Goal: Task Accomplishment & Management: Use online tool/utility

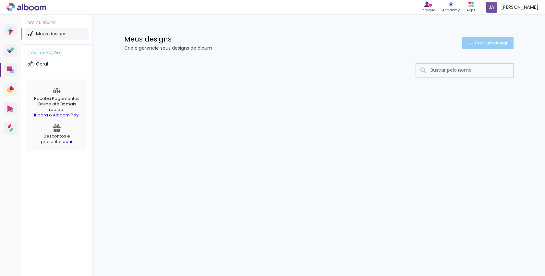
click at [474, 40] on paper-button "Criar um design" at bounding box center [488, 43] width 51 height 12
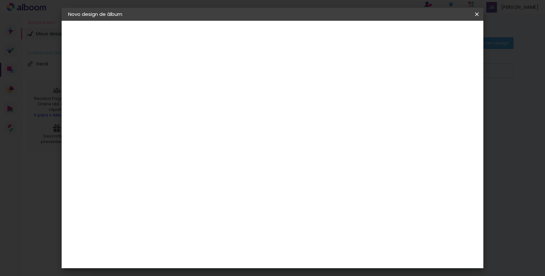
click at [174, 90] on input at bounding box center [174, 87] width 0 height 10
type input "[PERSON_NAME]"
type paper-input "[PERSON_NAME]"
click at [0, 0] on slot "Avançar" at bounding box center [0, 0] width 0 height 0
click at [224, 120] on input at bounding box center [191, 123] width 66 height 8
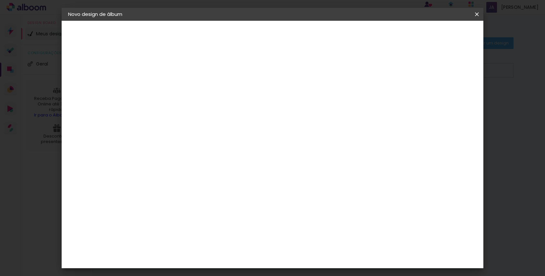
type input "go"
type paper-input "go"
click at [213, 152] on paper-item "Go image" at bounding box center [184, 148] width 57 height 17
click at [0, 0] on slot "Tamanho Livre" at bounding box center [0, 0] width 0 height 0
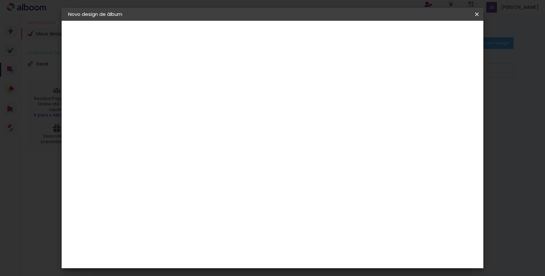
click at [186, 148] on div "Go image" at bounding box center [178, 148] width 16 height 10
click at [0, 0] on slot "Avançar" at bounding box center [0, 0] width 0 height 0
click at [210, 114] on paper-input-container "Linha" at bounding box center [191, 113] width 38 height 17
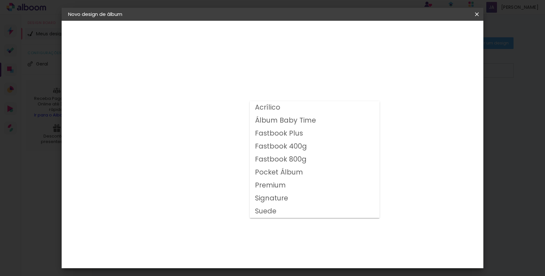
click at [306, 145] on paper-item "Fastbook 400g" at bounding box center [315, 146] width 130 height 13
type input "Fastbook 400g"
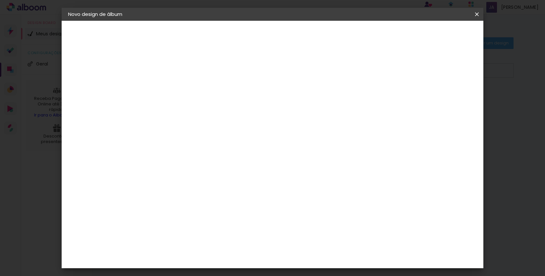
scroll to position [42, 0]
click at [218, 112] on span "20 × 15" at bounding box center [203, 117] width 30 height 17
click at [280, 38] on paper-button "Avançar" at bounding box center [264, 34] width 32 height 11
type input "1"
type paper-input "1"
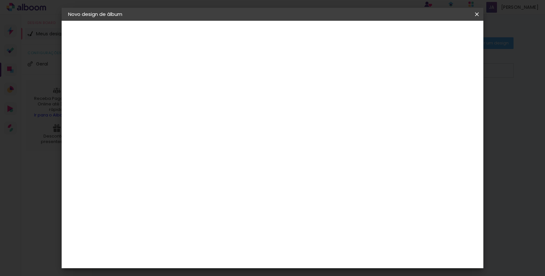
click at [177, 72] on input "1" at bounding box center [169, 70] width 22 height 8
type input "2"
type paper-input "2"
click at [177, 66] on input "2" at bounding box center [169, 70] width 22 height 8
type input "3"
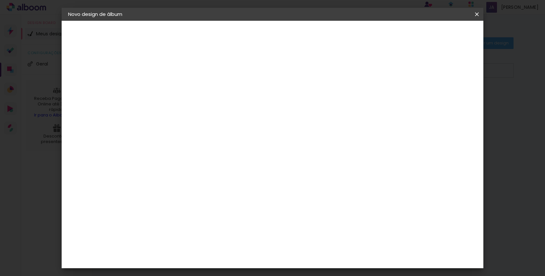
type paper-input "3"
click at [177, 66] on input "3" at bounding box center [169, 70] width 22 height 8
type input "2"
type paper-input "2"
click at [176, 71] on input "2" at bounding box center [169, 70] width 22 height 8
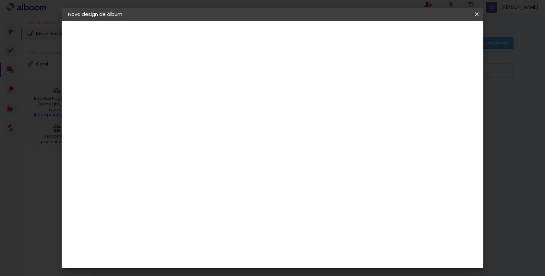
click at [0, 0] on slot "Mostrar sangria" at bounding box center [0, 0] width 0 height 0
type paper-checkbox "on"
click at [0, 0] on slot "Mostrar sangria" at bounding box center [0, 0] width 0 height 0
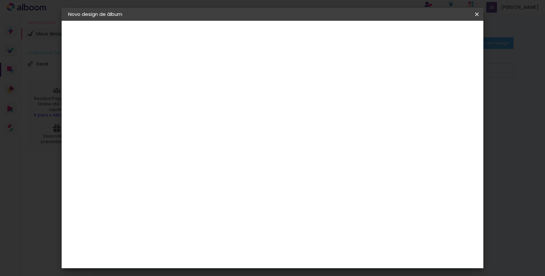
click at [0, 0] on slot "Mostrar sangria" at bounding box center [0, 0] width 0 height 0
click at [437, 37] on span "Iniciar design" at bounding box center [422, 34] width 30 height 5
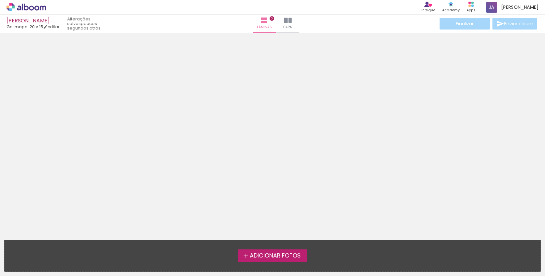
scroll to position [2, 0]
click at [258, 255] on span "Adicionar Fotos" at bounding box center [275, 256] width 51 height 6
click at [0, 0] on input "file" at bounding box center [0, 0] width 0 height 0
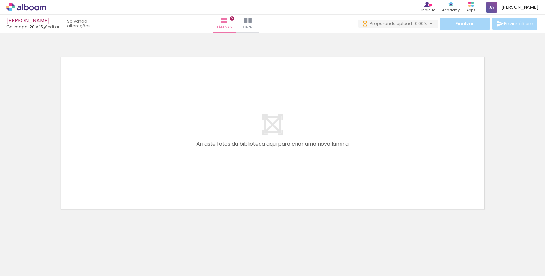
scroll to position [0, 0]
click at [411, 24] on span "Preparando upload..." at bounding box center [392, 23] width 45 height 6
click at [31, 97] on div at bounding box center [272, 125] width 545 height 180
drag, startPoint x: 66, startPoint y: 263, endPoint x: 114, endPoint y: 172, distance: 102.0
click at [114, 172] on quentale-workspace at bounding box center [272, 138] width 545 height 276
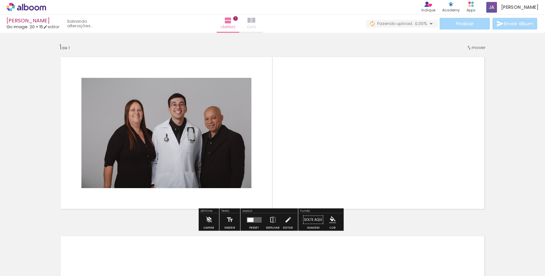
click at [256, 29] on span "Capa" at bounding box center [251, 27] width 9 height 6
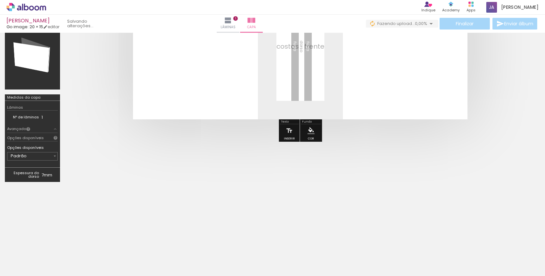
scroll to position [99, 0]
click at [41, 115] on td "Nº de lâminas" at bounding box center [24, 117] width 34 height 7
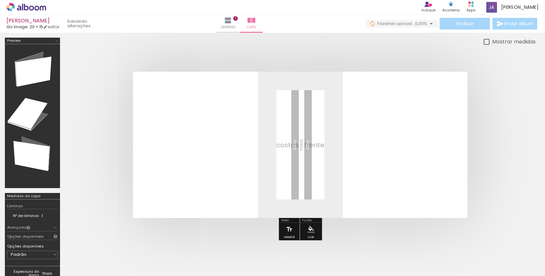
scroll to position [0, 0]
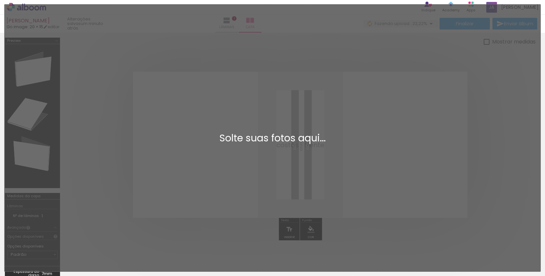
click at [236, 151] on div "Adicionar Fotos Solte suas fotos aqui..." at bounding box center [273, 138] width 536 height 267
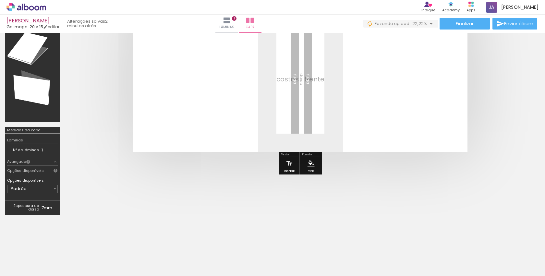
click at [29, 271] on paper-button "Adicionar Fotos" at bounding box center [19, 267] width 31 height 10
click at [0, 0] on input "file" at bounding box center [0, 0] width 0 height 0
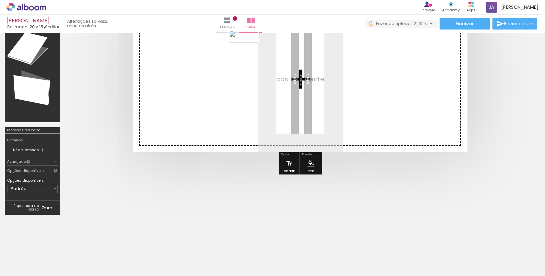
drag, startPoint x: 523, startPoint y: 255, endPoint x: 249, endPoint y: 52, distance: 340.7
click at [249, 52] on quentale-workspace at bounding box center [272, 138] width 545 height 276
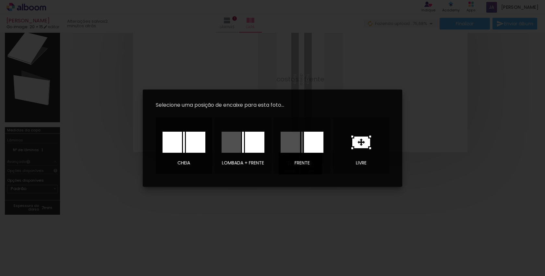
click at [186, 140] on div at bounding box center [195, 142] width 19 height 21
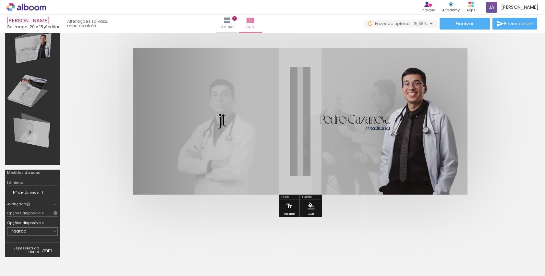
scroll to position [24, 0]
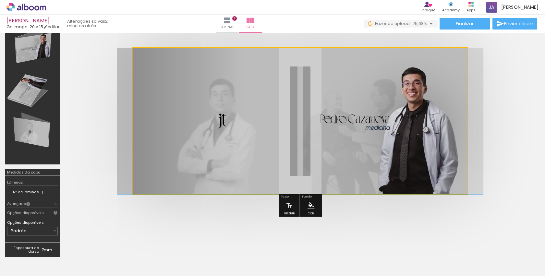
type paper-slider "100"
drag, startPoint x: 157, startPoint y: 65, endPoint x: 113, endPoint y: 61, distance: 44.9
click at [113, 61] on quentale-cover at bounding box center [300, 121] width 419 height 146
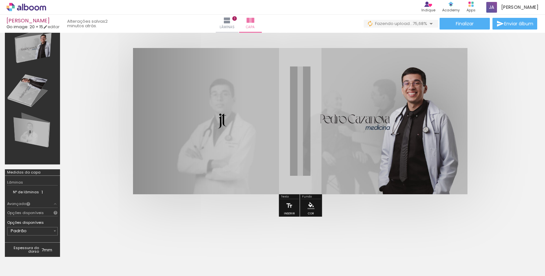
click at [102, 99] on quentale-cover at bounding box center [300, 121] width 419 height 146
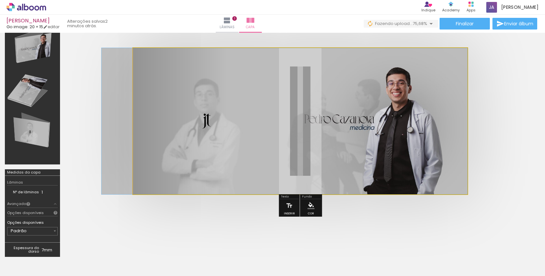
drag, startPoint x: 409, startPoint y: 142, endPoint x: 393, endPoint y: 156, distance: 21.2
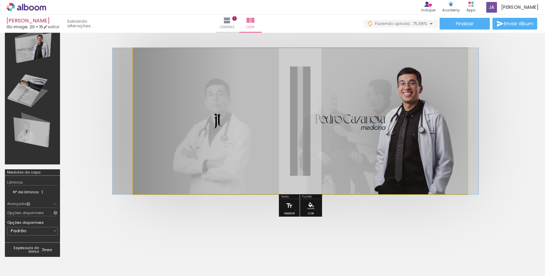
drag, startPoint x: 381, startPoint y: 137, endPoint x: 411, endPoint y: 137, distance: 29.9
click at [410, 137] on div at bounding box center [296, 121] width 366 height 146
drag, startPoint x: 406, startPoint y: 137, endPoint x: 389, endPoint y: 137, distance: 17.2
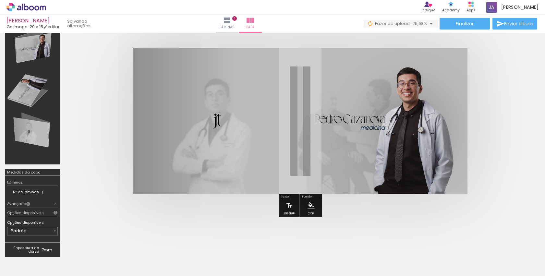
click at [98, 189] on quentale-cover at bounding box center [300, 121] width 419 height 146
click at [239, 32] on paper-button "Lâminas 1" at bounding box center [227, 24] width 23 height 18
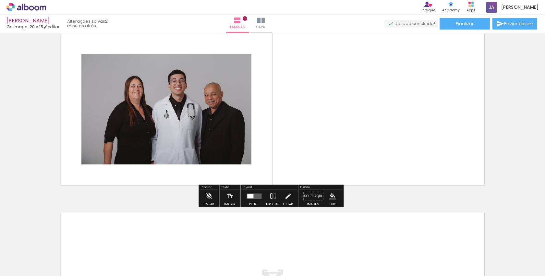
scroll to position [0, -7]
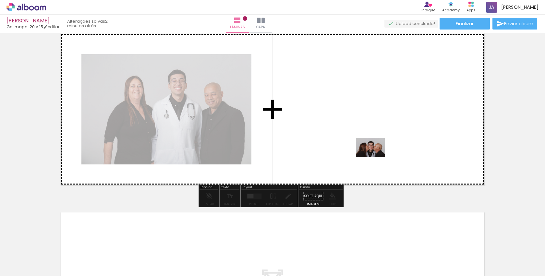
drag, startPoint x: 104, startPoint y: 259, endPoint x: 375, endPoint y: 157, distance: 290.1
click at [375, 157] on quentale-workspace at bounding box center [272, 138] width 545 height 276
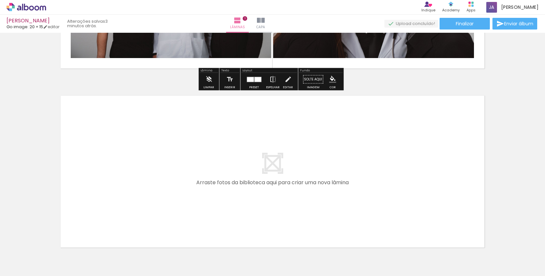
scroll to position [177, 0]
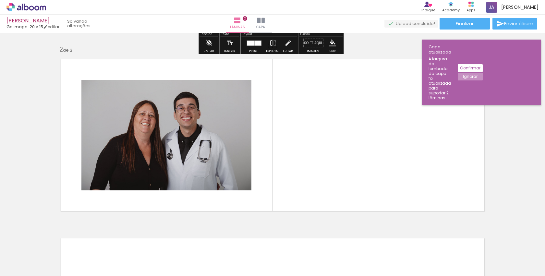
drag, startPoint x: 145, startPoint y: 261, endPoint x: 142, endPoint y: 133, distance: 128.0
click at [142, 133] on quentale-workspace at bounding box center [272, 138] width 545 height 276
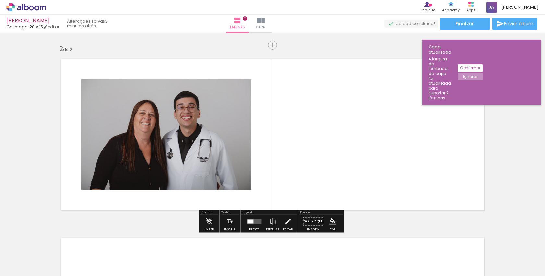
scroll to position [178, 0]
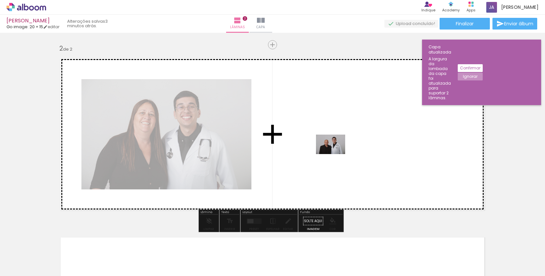
drag, startPoint x: 179, startPoint y: 256, endPoint x: 339, endPoint y: 155, distance: 189.1
click at [339, 155] on quentale-workspace at bounding box center [272, 138] width 545 height 276
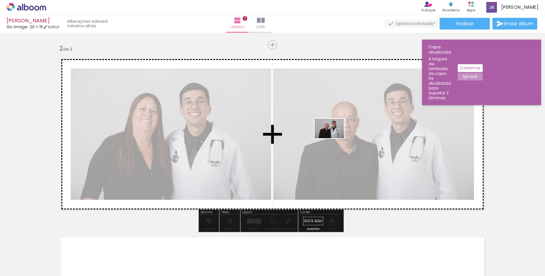
drag, startPoint x: 209, startPoint y: 261, endPoint x: 334, endPoint y: 138, distance: 174.9
click at [334, 138] on quentale-workspace at bounding box center [272, 138] width 545 height 276
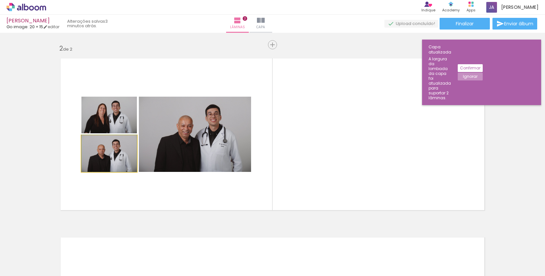
click at [130, 163] on quentale-photo at bounding box center [109, 153] width 56 height 37
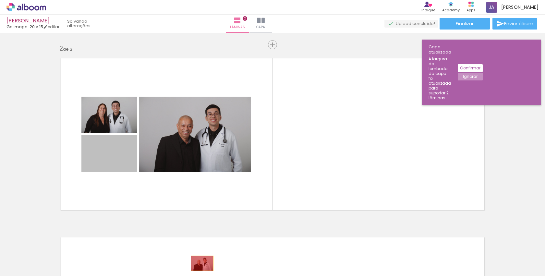
drag, startPoint x: 125, startPoint y: 159, endPoint x: 198, endPoint y: 257, distance: 121.9
click at [198, 257] on quentale-workspace at bounding box center [272, 138] width 545 height 276
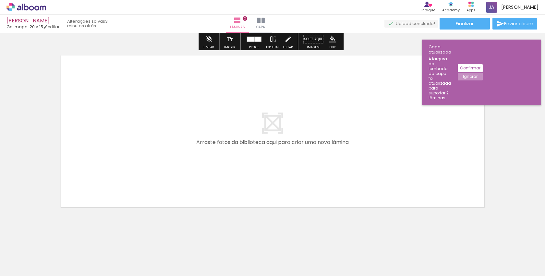
scroll to position [358, 0]
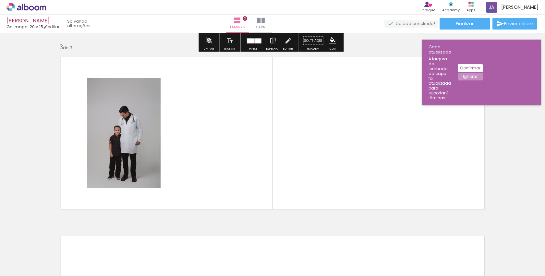
drag, startPoint x: 254, startPoint y: 264, endPoint x: 179, endPoint y: 173, distance: 117.6
click at [179, 173] on quentale-workspace at bounding box center [272, 138] width 545 height 276
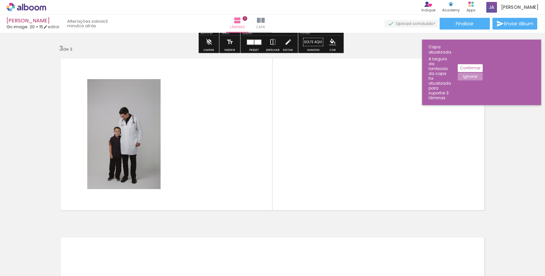
scroll to position [356, 0]
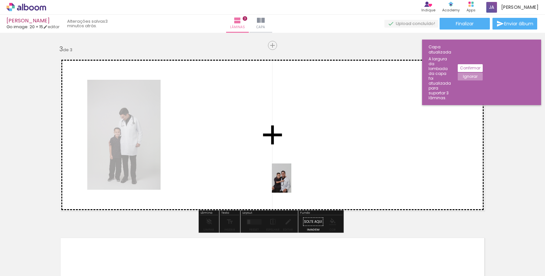
drag, startPoint x: 286, startPoint y: 260, endPoint x: 277, endPoint y: 174, distance: 86.2
click at [277, 174] on quentale-workspace at bounding box center [272, 138] width 545 height 276
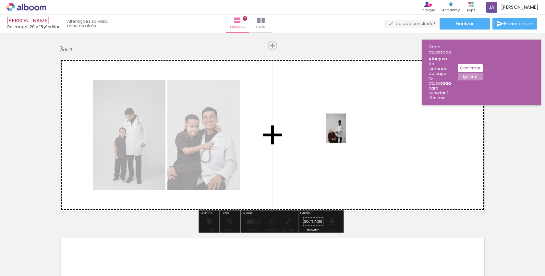
drag, startPoint x: 324, startPoint y: 260, endPoint x: 346, endPoint y: 133, distance: 128.9
click at [346, 133] on quentale-workspace at bounding box center [272, 138] width 545 height 276
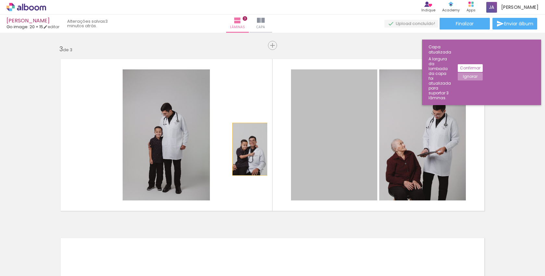
drag, startPoint x: 357, startPoint y: 151, endPoint x: 248, endPoint y: 149, distance: 109.1
click at [248, 149] on quentale-layouter at bounding box center [272, 135] width 435 height 163
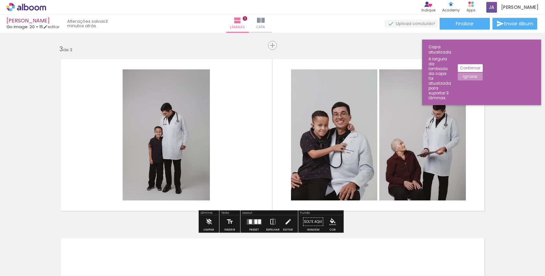
click at [249, 221] on div at bounding box center [250, 221] width 3 height 5
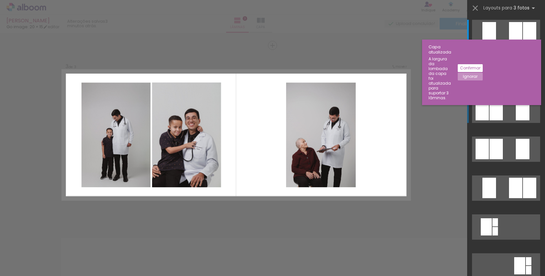
click at [490, 118] on div at bounding box center [496, 110] width 13 height 20
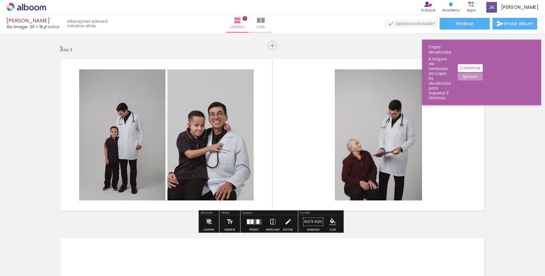
click at [475, 132] on quentale-layouter at bounding box center [272, 135] width 435 height 163
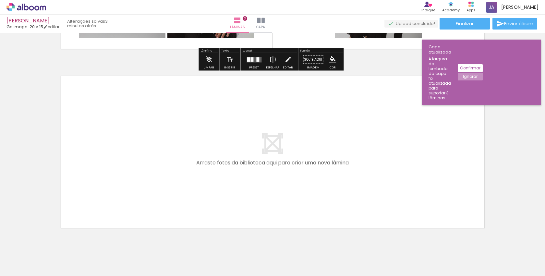
scroll to position [518, 0]
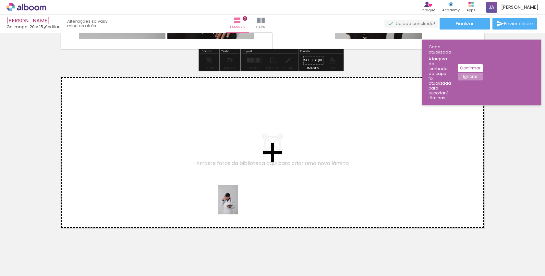
drag, startPoint x: 355, startPoint y: 265, endPoint x: 232, endPoint y: 203, distance: 137.9
click at [232, 203] on quentale-workspace at bounding box center [272, 138] width 545 height 276
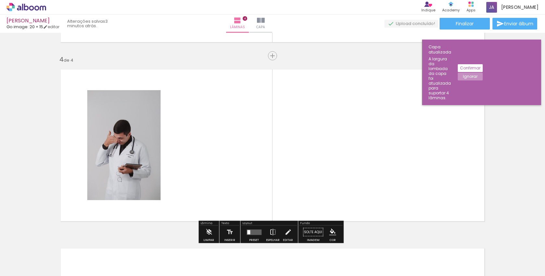
scroll to position [536, 0]
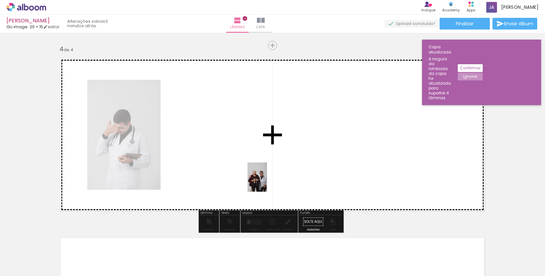
drag, startPoint x: 393, startPoint y: 260, endPoint x: 262, endPoint y: 175, distance: 157.0
click at [262, 175] on quentale-workspace at bounding box center [272, 138] width 545 height 276
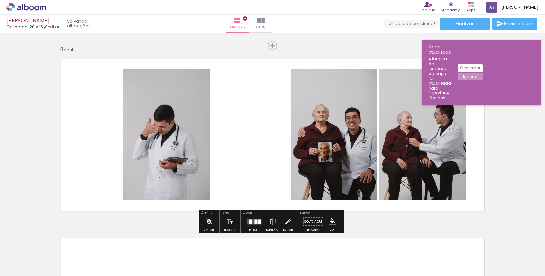
drag, startPoint x: 436, startPoint y: 257, endPoint x: 436, endPoint y: 173, distance: 84.1
click at [436, 173] on quentale-workspace at bounding box center [272, 138] width 545 height 276
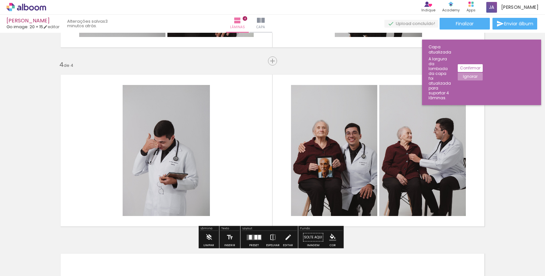
scroll to position [522, 0]
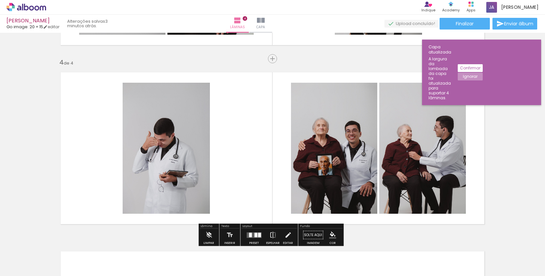
click at [253, 230] on div at bounding box center [254, 235] width 18 height 13
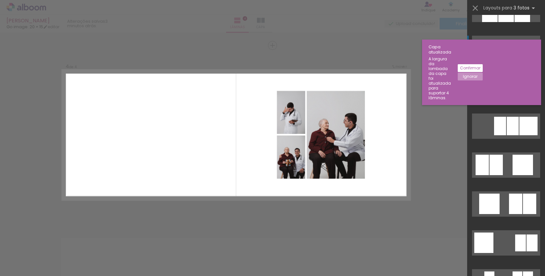
scroll to position [611, 0]
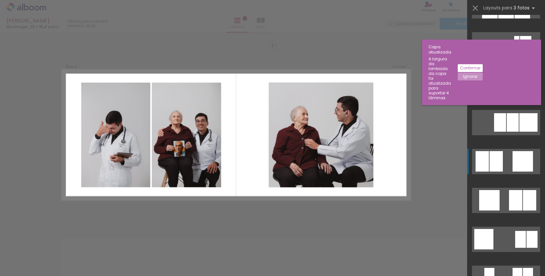
click at [501, 165] on quentale-layouter at bounding box center [506, 161] width 68 height 25
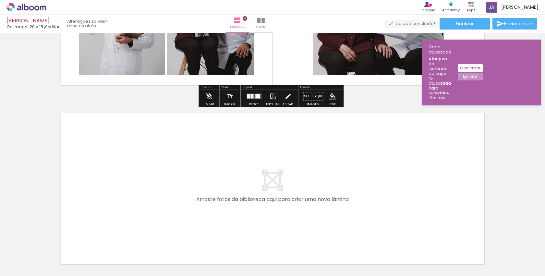
scroll to position [660, 0]
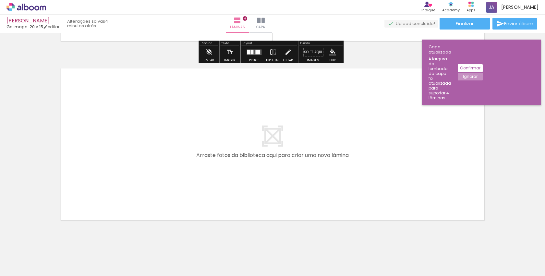
scroll to position [627, 0]
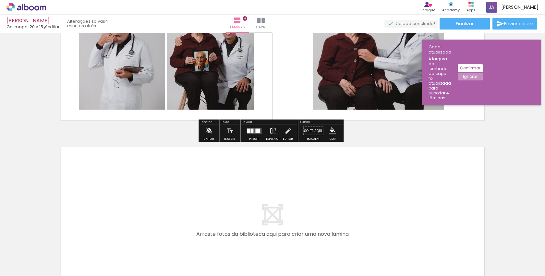
click at [244, 181] on quentale-layouter at bounding box center [272, 223] width 435 height 163
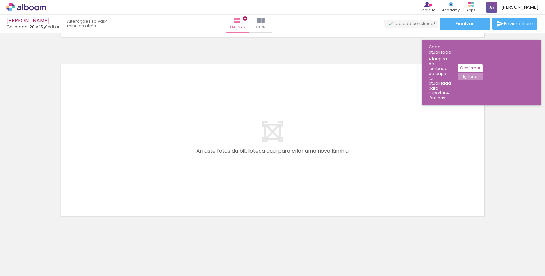
scroll to position [0, 161]
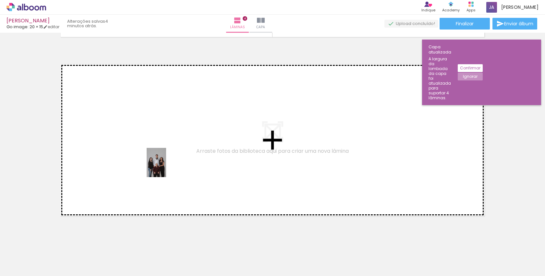
drag, startPoint x: 308, startPoint y: 262, endPoint x: 166, endPoint y: 168, distance: 170.6
click at [166, 168] on quentale-workspace at bounding box center [272, 138] width 545 height 276
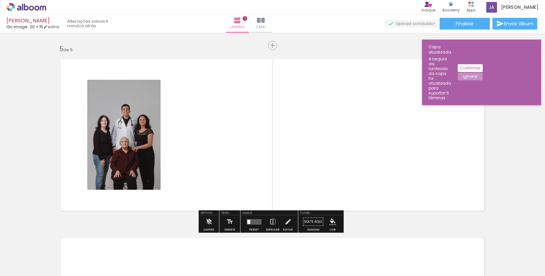
scroll to position [716, 0]
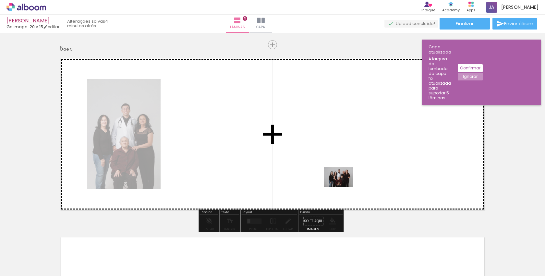
drag, startPoint x: 336, startPoint y: 261, endPoint x: 344, endPoint y: 185, distance: 76.4
click at [344, 185] on quentale-workspace at bounding box center [272, 138] width 545 height 276
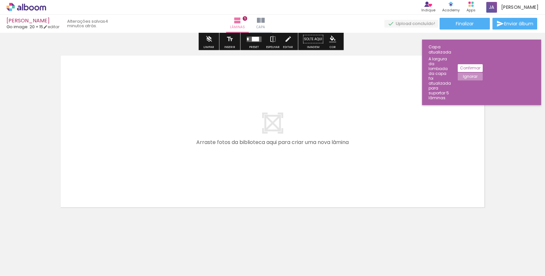
scroll to position [0, 391]
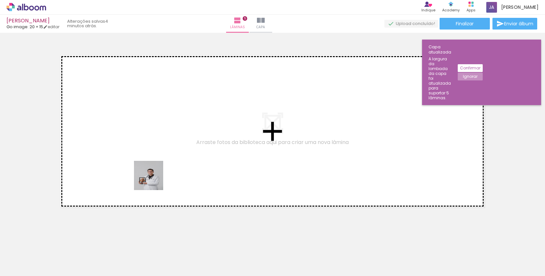
drag, startPoint x: 154, startPoint y: 254, endPoint x: 154, endPoint y: 166, distance: 87.7
click at [154, 166] on quentale-workspace at bounding box center [272, 138] width 545 height 276
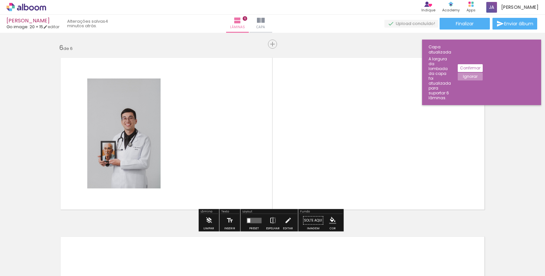
scroll to position [895, 0]
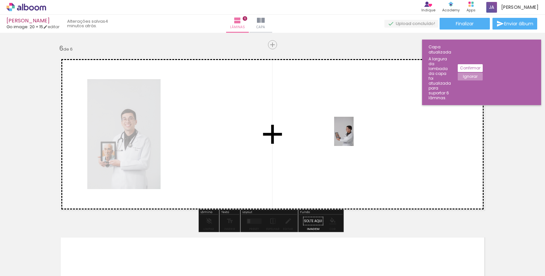
drag, startPoint x: 190, startPoint y: 258, endPoint x: 354, endPoint y: 136, distance: 204.2
click at [354, 136] on quentale-workspace at bounding box center [272, 138] width 545 height 276
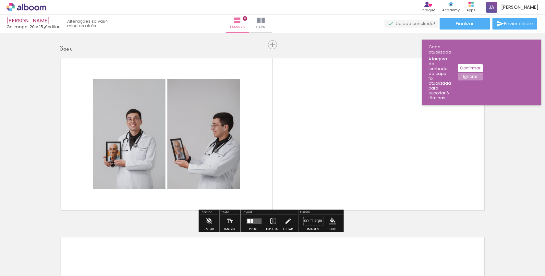
click at [255, 219] on quentale-layouter at bounding box center [254, 222] width 15 height 6
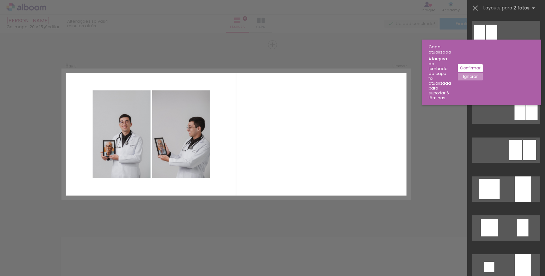
scroll to position [425, 0]
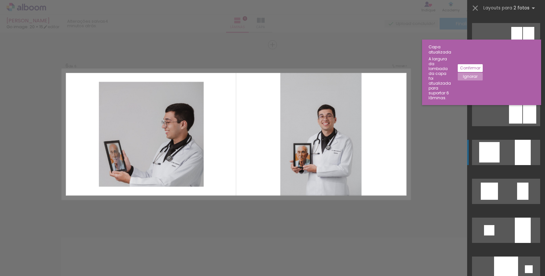
click at [504, 152] on quentale-layouter at bounding box center [506, 152] width 68 height 25
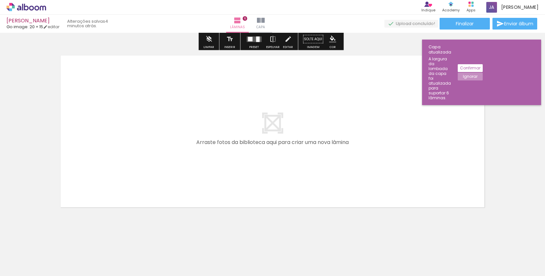
scroll to position [1077, 0]
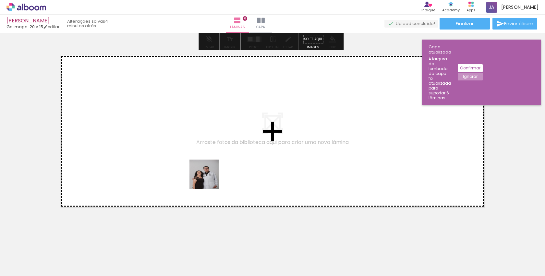
drag, startPoint x: 224, startPoint y: 265, endPoint x: 194, endPoint y: 174, distance: 96.0
click at [194, 174] on quentale-workspace at bounding box center [272, 138] width 545 height 276
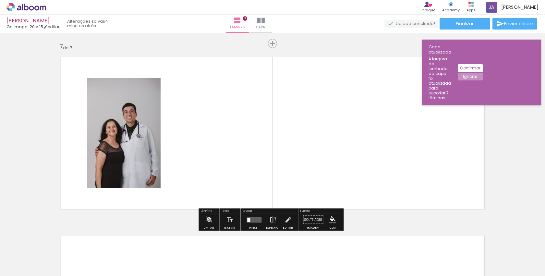
scroll to position [1074, 0]
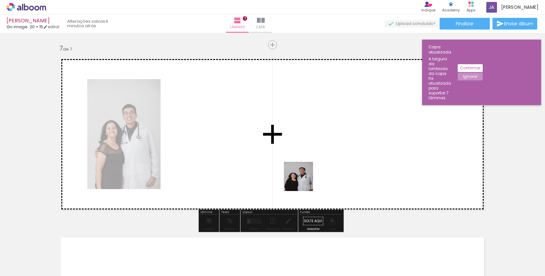
drag, startPoint x: 263, startPoint y: 262, endPoint x: 328, endPoint y: 161, distance: 120.6
click at [328, 161] on quentale-workspace at bounding box center [272, 138] width 545 height 276
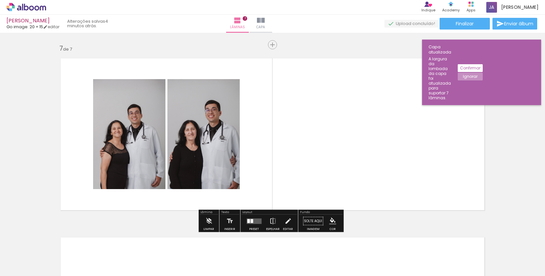
click at [253, 226] on div at bounding box center [254, 221] width 18 height 13
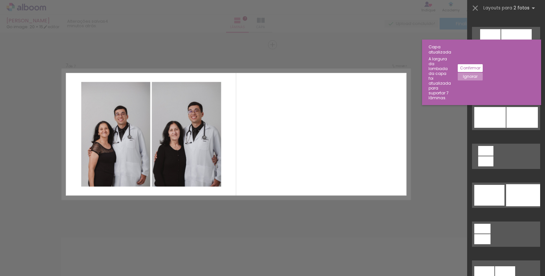
scroll to position [1589, 0]
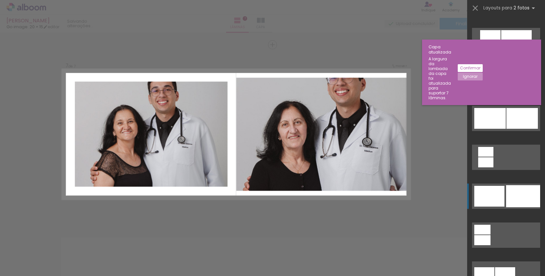
click at [498, 197] on div at bounding box center [490, 196] width 30 height 21
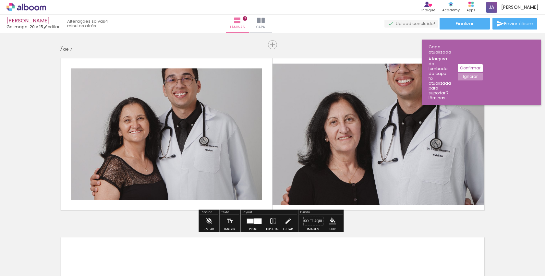
click at [254, 222] on div at bounding box center [257, 222] width 7 height 6
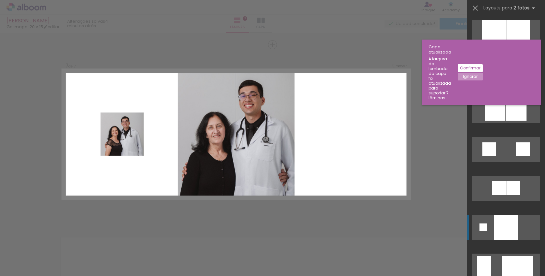
scroll to position [769, 0]
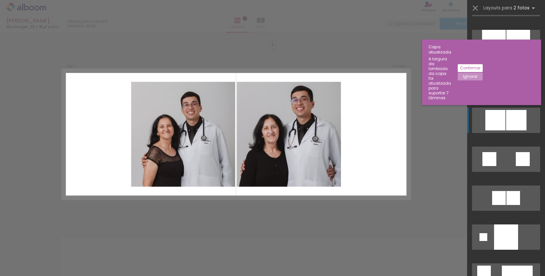
click at [506, 125] on div at bounding box center [516, 120] width 20 height 20
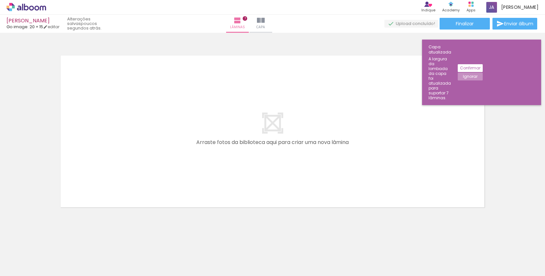
scroll to position [0, 371]
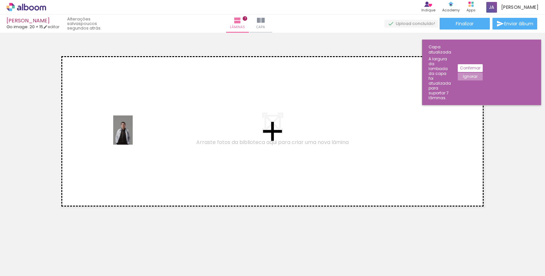
drag, startPoint x: 312, startPoint y: 257, endPoint x: 133, endPoint y: 135, distance: 217.0
click at [133, 135] on quentale-workspace at bounding box center [272, 138] width 545 height 276
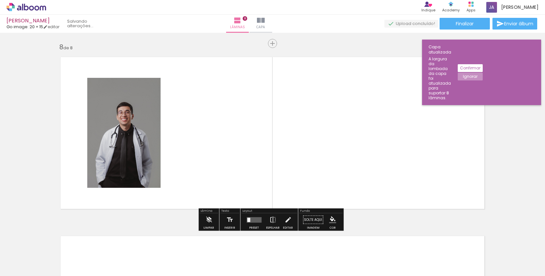
scroll to position [1253, 0]
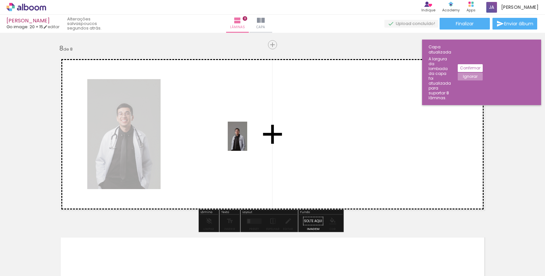
drag, startPoint x: 351, startPoint y: 252, endPoint x: 247, endPoint y: 141, distance: 151.6
click at [247, 141] on quentale-workspace at bounding box center [272, 138] width 545 height 276
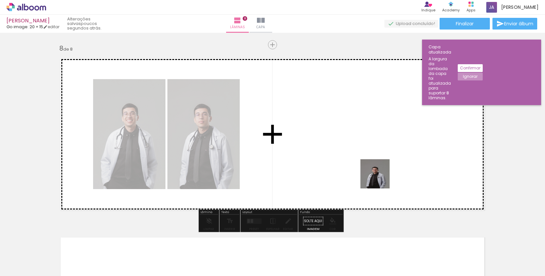
drag, startPoint x: 387, startPoint y: 257, endPoint x: 371, endPoint y: 166, distance: 92.3
click at [371, 166] on quentale-workspace at bounding box center [272, 138] width 545 height 276
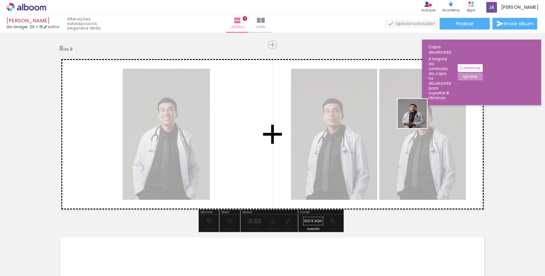
drag, startPoint x: 425, startPoint y: 260, endPoint x: 418, endPoint y: 118, distance: 142.4
click at [418, 118] on quentale-workspace at bounding box center [272, 138] width 545 height 276
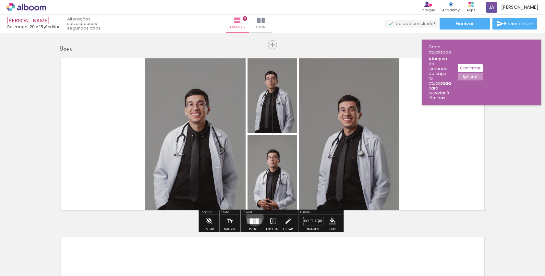
click at [254, 218] on div at bounding box center [254, 221] width 18 height 13
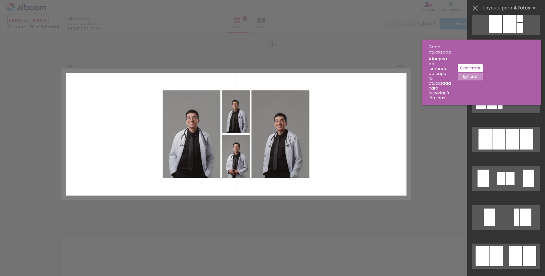
scroll to position [364, 0]
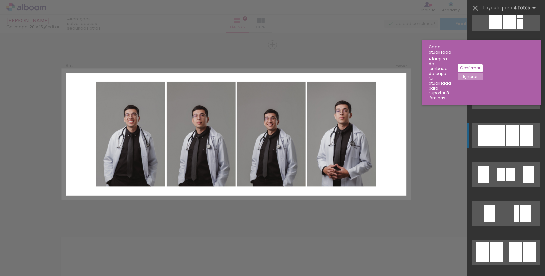
click at [511, 140] on div at bounding box center [512, 135] width 13 height 20
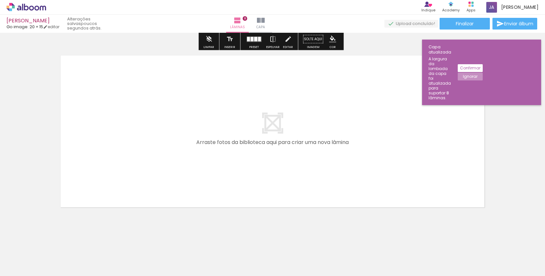
scroll to position [0, 559]
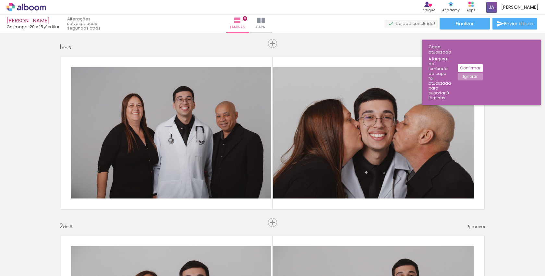
scroll to position [364, 0]
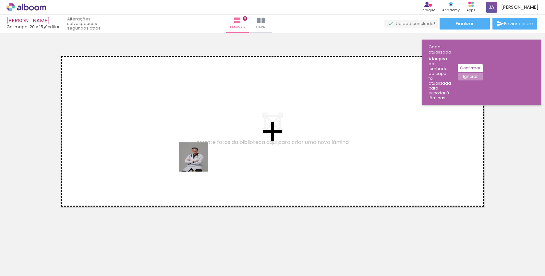
drag, startPoint x: 238, startPoint y: 259, endPoint x: 198, endPoint y: 161, distance: 105.6
click at [198, 161] on quentale-workspace at bounding box center [272, 138] width 545 height 276
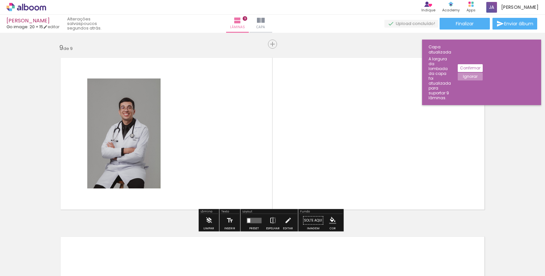
scroll to position [1432, 0]
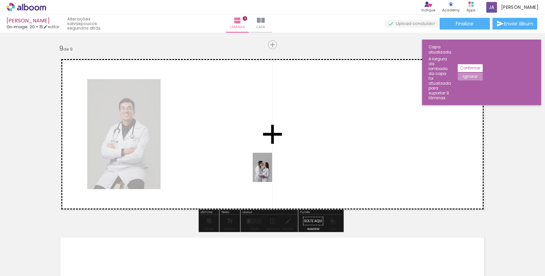
drag, startPoint x: 275, startPoint y: 262, endPoint x: 270, endPoint y: 154, distance: 108.9
click at [270, 154] on quentale-workspace at bounding box center [272, 138] width 545 height 276
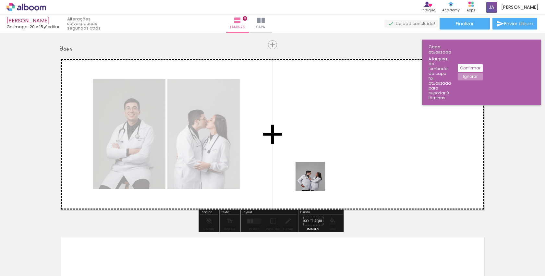
drag, startPoint x: 309, startPoint y: 263, endPoint x: 316, endPoint y: 175, distance: 89.0
click at [316, 175] on quentale-workspace at bounding box center [272, 138] width 545 height 276
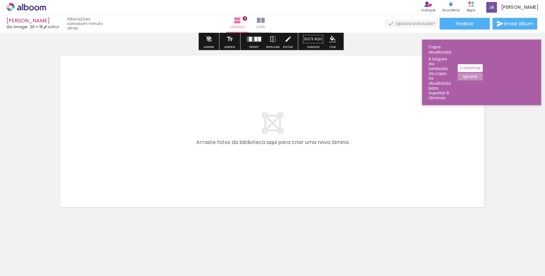
scroll to position [1615, 0]
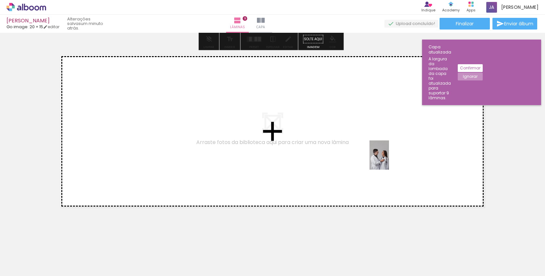
drag, startPoint x: 346, startPoint y: 261, endPoint x: 389, endPoint y: 160, distance: 110.1
click at [389, 160] on quentale-workspace at bounding box center [272, 138] width 545 height 276
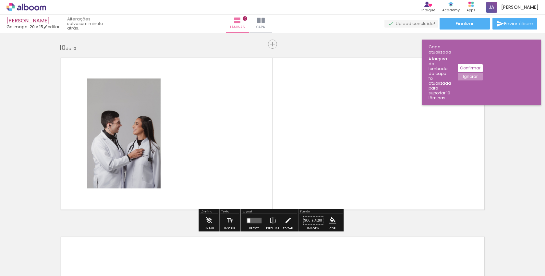
scroll to position [1612, 0]
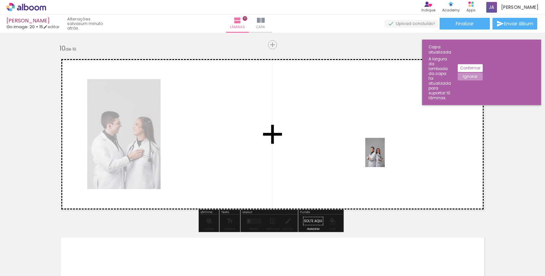
drag, startPoint x: 389, startPoint y: 265, endPoint x: 385, endPoint y: 158, distance: 106.9
click at [385, 157] on quentale-workspace at bounding box center [272, 138] width 545 height 276
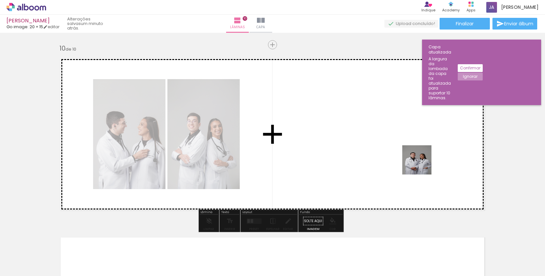
drag, startPoint x: 422, startPoint y: 260, endPoint x: 422, endPoint y: 159, distance: 101.0
click at [422, 159] on quentale-workspace at bounding box center [272, 138] width 545 height 276
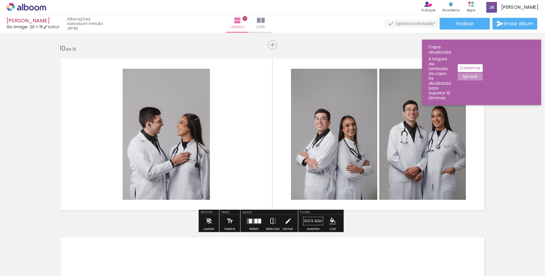
click at [255, 224] on div at bounding box center [254, 221] width 18 height 13
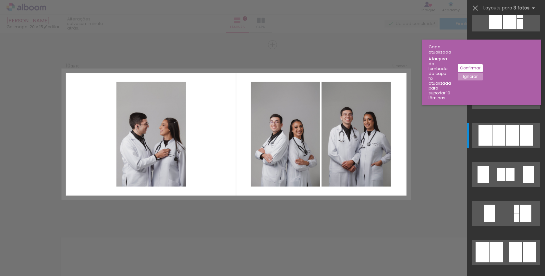
scroll to position [0, 0]
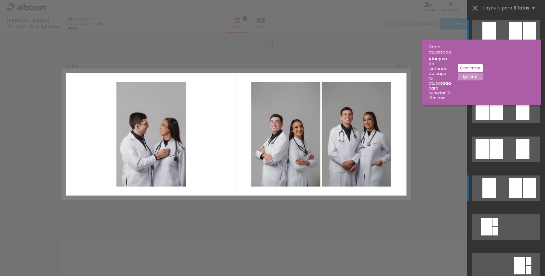
click at [494, 186] on div at bounding box center [490, 188] width 14 height 20
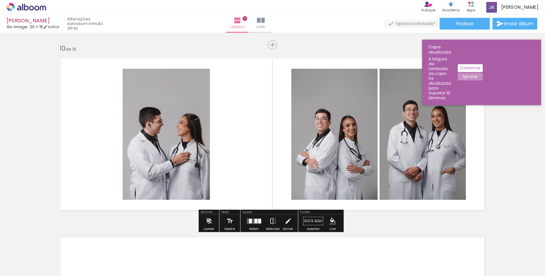
click at [252, 220] on quentale-layouter at bounding box center [254, 222] width 15 height 6
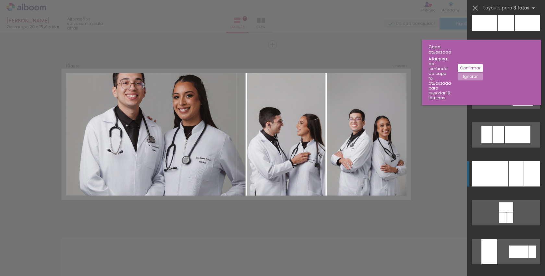
scroll to position [1020, 0]
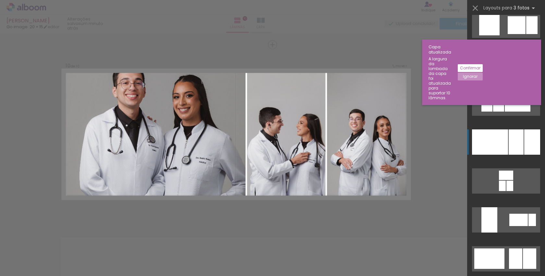
click at [509, 140] on div at bounding box center [516, 142] width 15 height 25
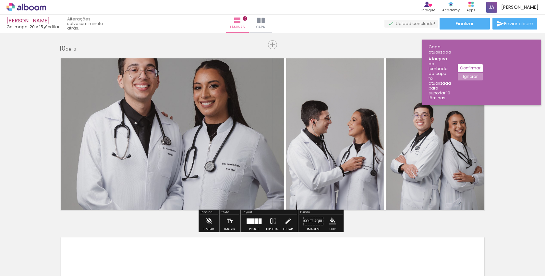
click at [174, 106] on quentale-photo at bounding box center [169, 134] width 229 height 163
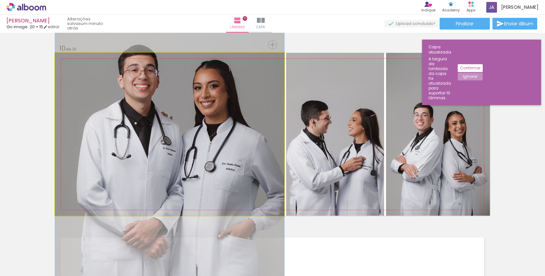
click at [174, 106] on quentale-photo at bounding box center [169, 134] width 229 height 163
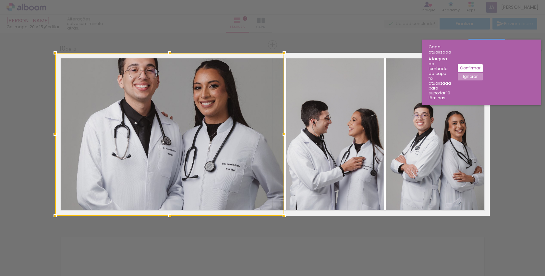
click at [174, 106] on div at bounding box center [169, 134] width 229 height 163
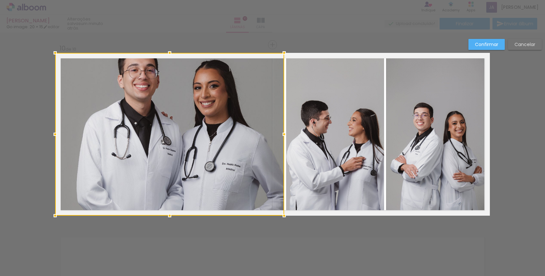
click at [0, 0] on slot "Confirmar" at bounding box center [0, 0] width 0 height 0
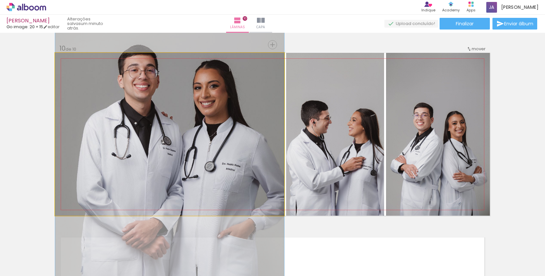
click at [185, 145] on quentale-photo at bounding box center [169, 134] width 229 height 163
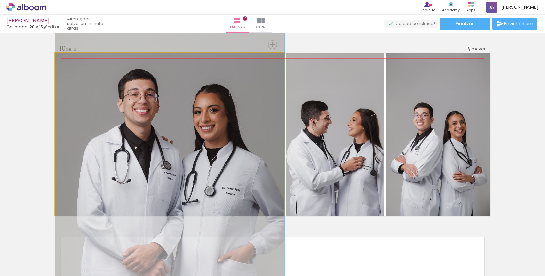
drag, startPoint x: 187, startPoint y: 138, endPoint x: 185, endPoint y: 163, distance: 24.5
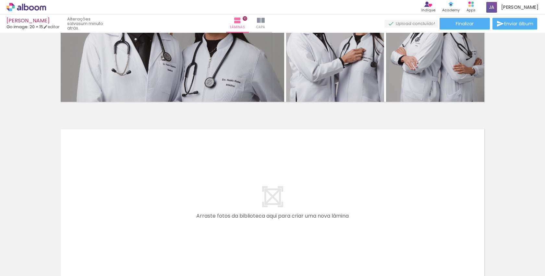
scroll to position [1729, 0]
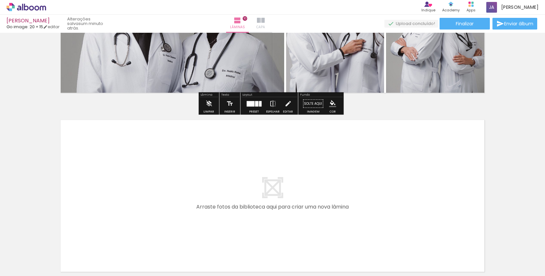
click at [265, 24] on iron-icon at bounding box center [261, 21] width 8 height 8
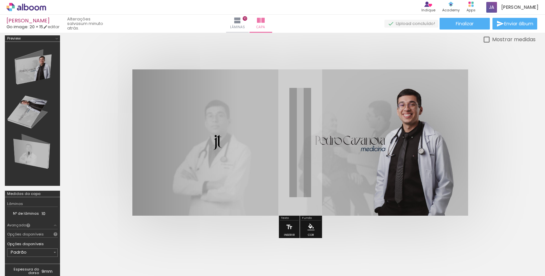
scroll to position [5, 0]
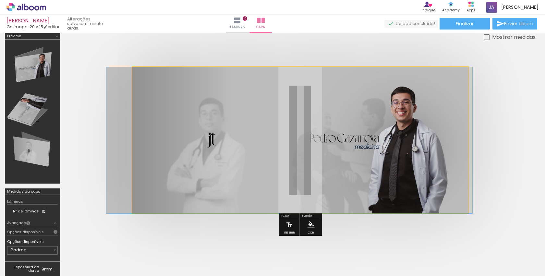
drag, startPoint x: 225, startPoint y: 162, endPoint x: 219, endPoint y: 162, distance: 5.8
click at [219, 162] on div at bounding box center [289, 140] width 366 height 146
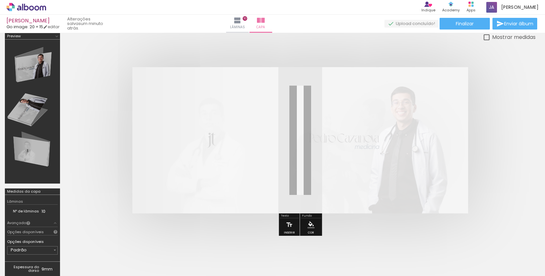
drag, startPoint x: 227, startPoint y: 83, endPoint x: 199, endPoint y: 83, distance: 28.2
click at [202, 83] on div at bounding box center [207, 84] width 10 height 10
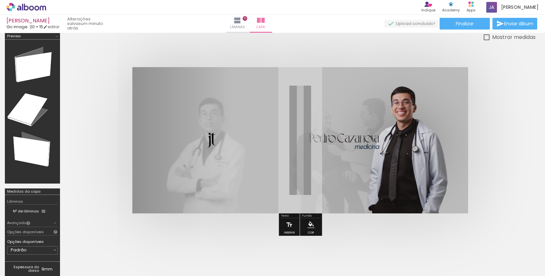
drag, startPoint x: 202, startPoint y: 83, endPoint x: 270, endPoint y: 89, distance: 68.4
type paper-slider "100"
click at [270, 89] on quentale-photo at bounding box center [300, 140] width 336 height 146
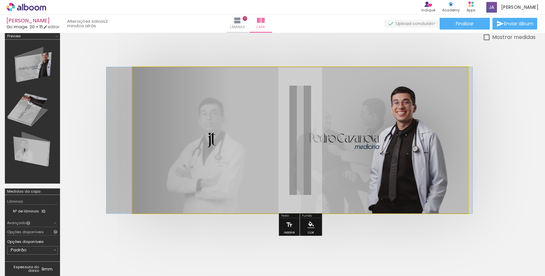
drag, startPoint x: 163, startPoint y: 84, endPoint x: 112, endPoint y: 78, distance: 51.7
type paper-slider "100"
click at [132, 78] on quentale-photo at bounding box center [300, 140] width 336 height 146
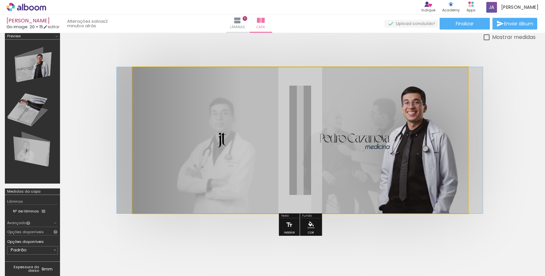
drag, startPoint x: 365, startPoint y: 143, endPoint x: 375, endPoint y: 143, distance: 10.4
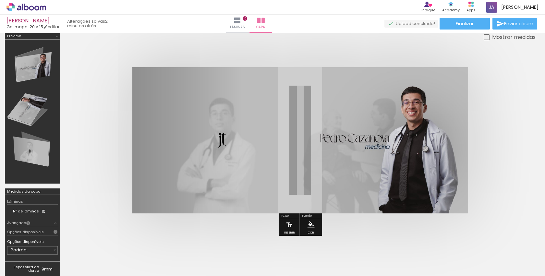
click at [32, 156] on div at bounding box center [32, 112] width 51 height 140
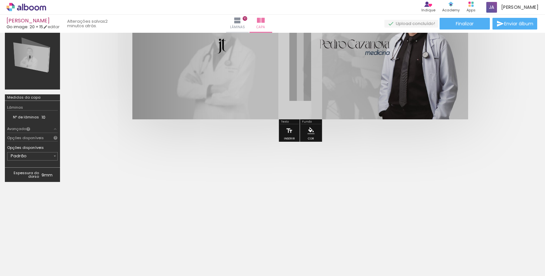
scroll to position [99, 0]
click at [30, 155] on input "Padrão" at bounding box center [32, 156] width 42 height 6
click at [68, 171] on quentale-cover-editor at bounding box center [300, 63] width 471 height 248
click at [44, 156] on input "Padrão" at bounding box center [32, 156] width 42 height 6
click at [0, 0] on slot "800 gramas" at bounding box center [0, 0] width 0 height 0
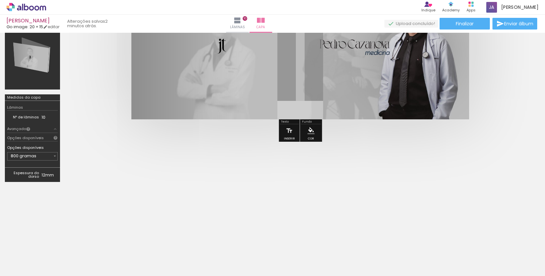
click at [41, 156] on input "800 gramas" at bounding box center [32, 156] width 42 height 6
click at [36, 155] on paper-item "Padrão" at bounding box center [25, 157] width 36 height 13
type input "Padrão"
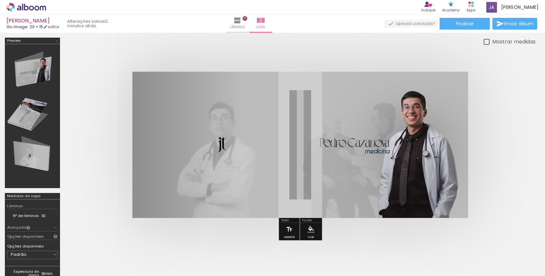
scroll to position [-11, 0]
click at [242, 24] on iron-icon at bounding box center [238, 21] width 8 height 8
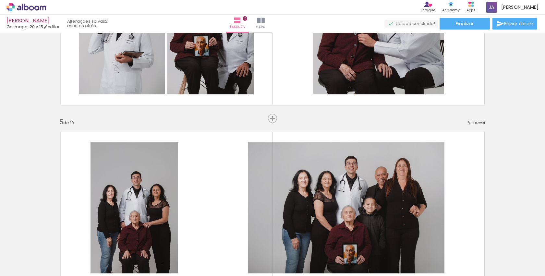
scroll to position [866, 0]
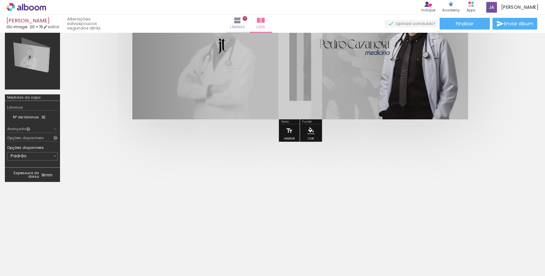
scroll to position [99, 0]
click at [40, 10] on icon at bounding box center [43, 8] width 6 height 5
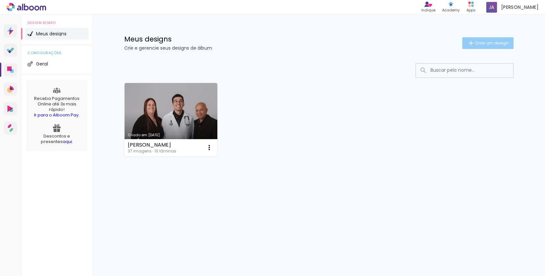
click at [491, 44] on span "Criar um design" at bounding box center [492, 43] width 34 height 4
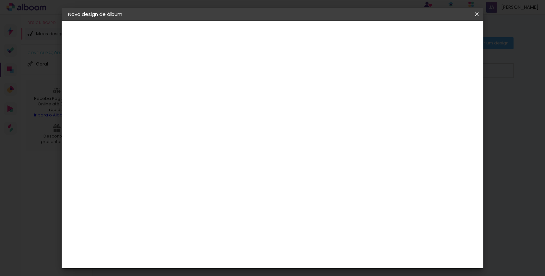
click at [177, 81] on paper-input-container "Título do álbum" at bounding box center [174, 87] width 5 height 17
type input "g"
type input "B"
type input "Beatriz"
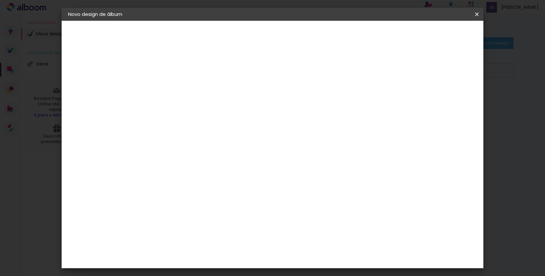
type paper-input "Beatriz"
click at [0, 0] on slot "Avançar" at bounding box center [0, 0] width 0 height 0
click at [222, 120] on input at bounding box center [191, 123] width 66 height 8
type input "go"
type paper-input "go"
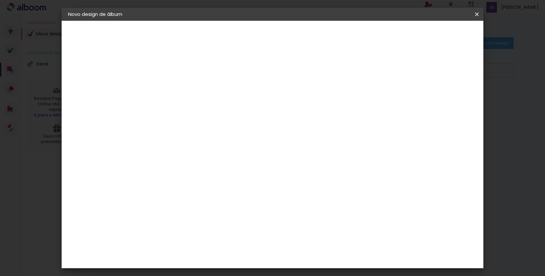
click at [199, 76] on div "Fornecedor Escolha um fornecedor ou avance com o tamanho livre. Voltar Avançar" at bounding box center [217, 48] width 142 height 55
click at [186, 146] on div "Go image" at bounding box center [178, 148] width 16 height 10
click at [0, 0] on slot "Avançar" at bounding box center [0, 0] width 0 height 0
click at [200, 108] on input "text" at bounding box center [186, 113] width 25 height 10
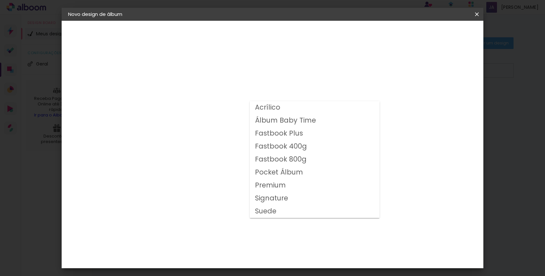
click at [0, 0] on slot "Fastbook 400g" at bounding box center [0, 0] width 0 height 0
type input "Fastbook 400g"
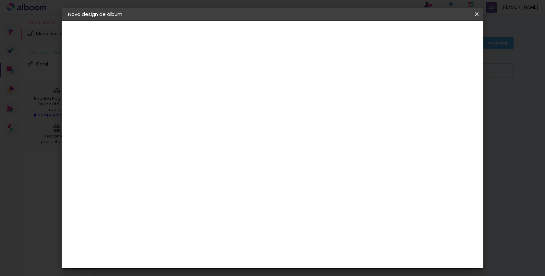
scroll to position [13, 0]
click at [242, 142] on span "15 × 20 cm" at bounding box center [230, 146] width 24 height 17
click at [0, 0] on slot "Avançar" at bounding box center [0, 0] width 0 height 0
click at [427, 73] on div "Mostrar sangria" at bounding box center [421, 70] width 43 height 8
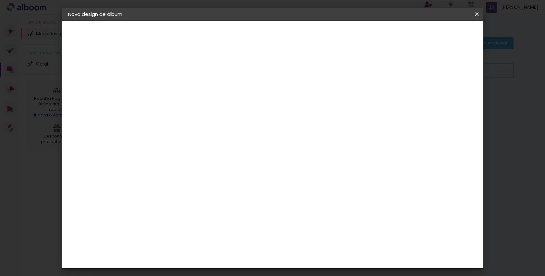
type paper-checkbox "on"
click at [437, 32] on span "Iniciar design" at bounding box center [422, 34] width 30 height 5
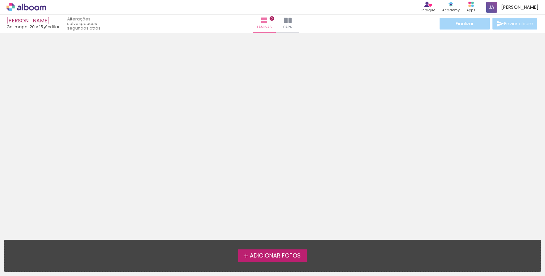
click at [280, 255] on span "Adicionar Fotos" at bounding box center [275, 256] width 51 height 6
click at [0, 0] on input "file" at bounding box center [0, 0] width 0 height 0
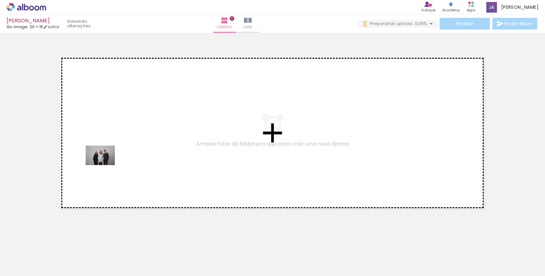
drag, startPoint x: 67, startPoint y: 253, endPoint x: 110, endPoint y: 160, distance: 102.7
click at [110, 160] on quentale-workspace at bounding box center [272, 138] width 545 height 276
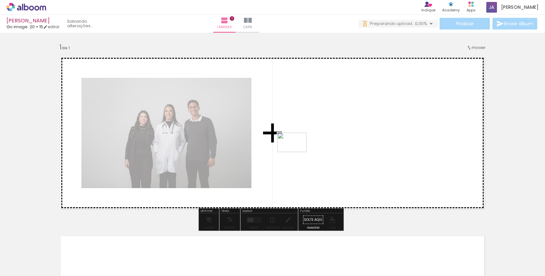
drag, startPoint x: 106, startPoint y: 254, endPoint x: 297, endPoint y: 152, distance: 216.4
click at [297, 152] on quentale-workspace at bounding box center [272, 138] width 545 height 276
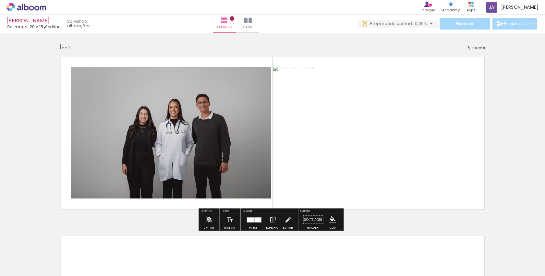
click at [142, 261] on div at bounding box center [138, 254] width 32 height 21
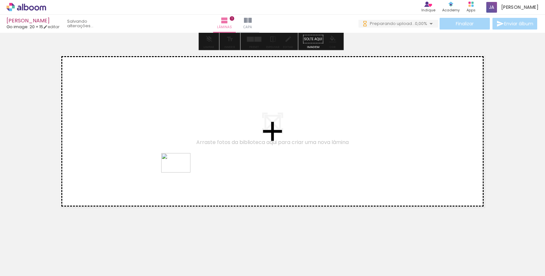
drag, startPoint x: 142, startPoint y: 261, endPoint x: 181, endPoint y: 173, distance: 96.4
click at [181, 173] on quentale-workspace at bounding box center [272, 138] width 545 height 276
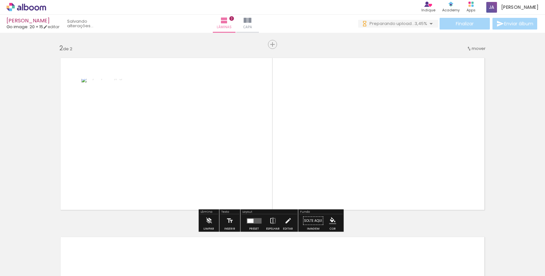
scroll to position [178, 0]
click at [251, 218] on div at bounding box center [254, 221] width 18 height 13
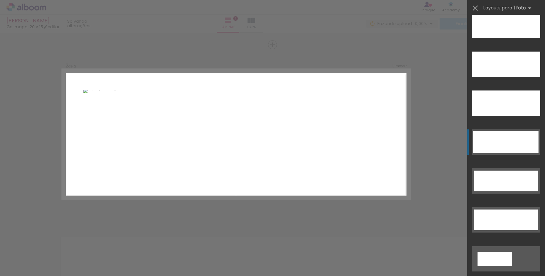
scroll to position [1918, 0]
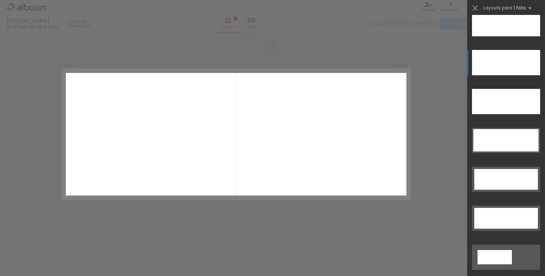
click at [496, 62] on div at bounding box center [506, 62] width 68 height 25
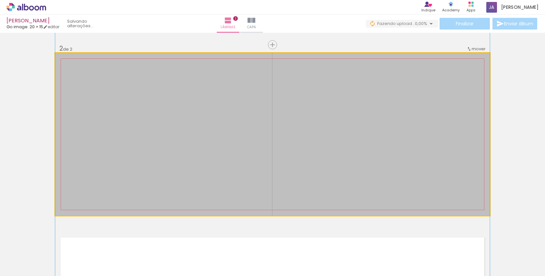
drag, startPoint x: 343, startPoint y: 112, endPoint x: 344, endPoint y: 134, distance: 22.1
click at [344, 134] on div at bounding box center [272, 156] width 435 height 290
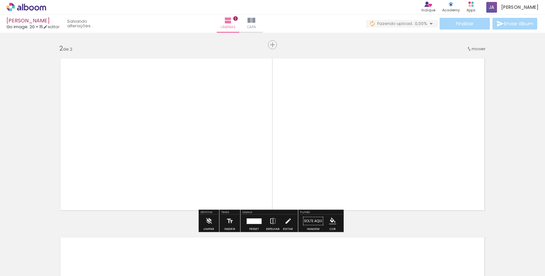
click at [525, 91] on div "Inserir lâmina 1 de 2 Inserir lâmina 2 de 2" at bounding box center [272, 126] width 545 height 538
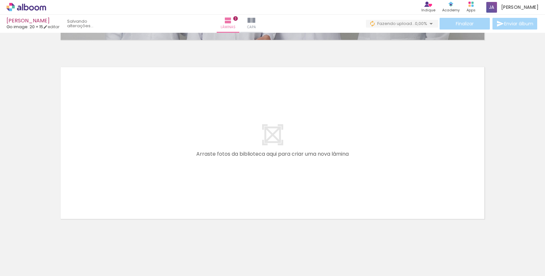
scroll to position [356, 0]
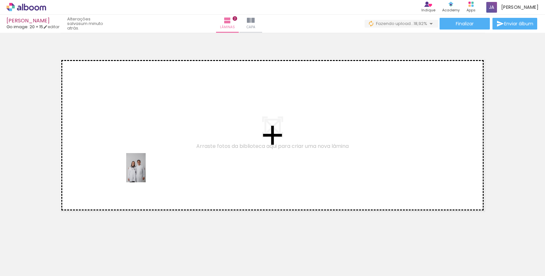
click at [146, 173] on quentale-workspace at bounding box center [272, 138] width 545 height 276
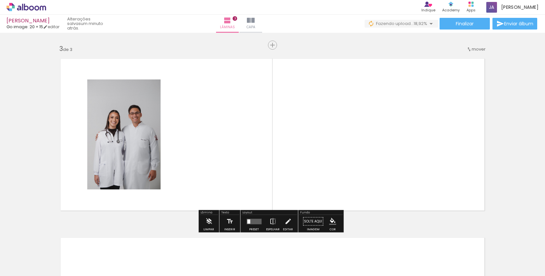
scroll to position [357, 0]
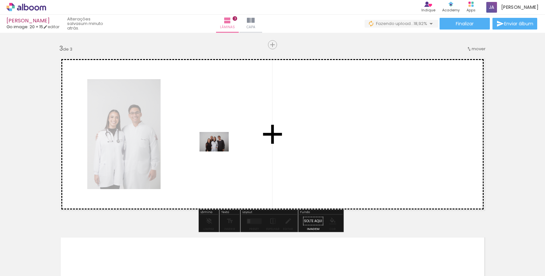
drag, startPoint x: 219, startPoint y: 264, endPoint x: 219, endPoint y: 152, distance: 112.3
click at [219, 152] on quentale-workspace at bounding box center [272, 138] width 545 height 276
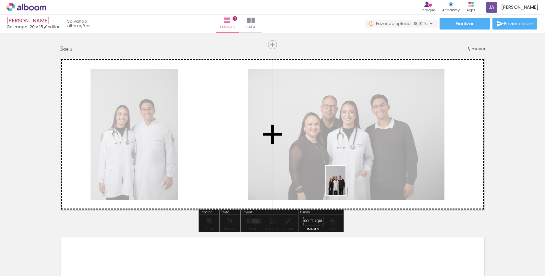
drag, startPoint x: 249, startPoint y: 259, endPoint x: 346, endPoint y: 185, distance: 121.2
click at [346, 185] on quentale-workspace at bounding box center [272, 138] width 545 height 276
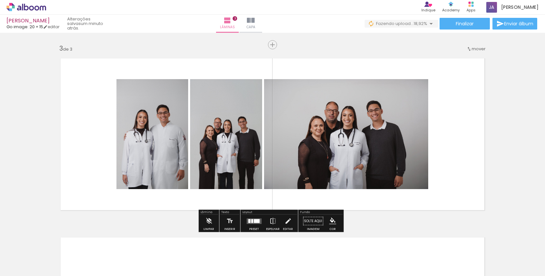
click at [252, 222] on div at bounding box center [252, 221] width 2 height 4
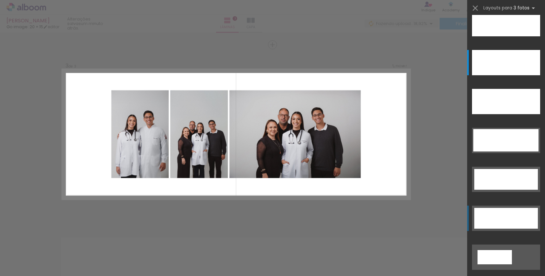
scroll to position [0, 0]
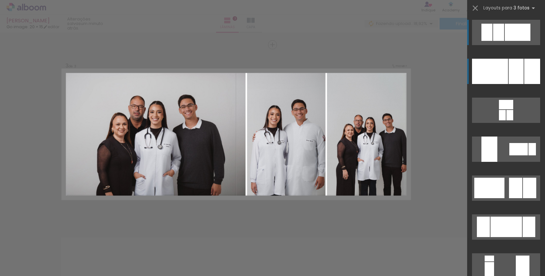
click at [505, 74] on div at bounding box center [490, 71] width 36 height 25
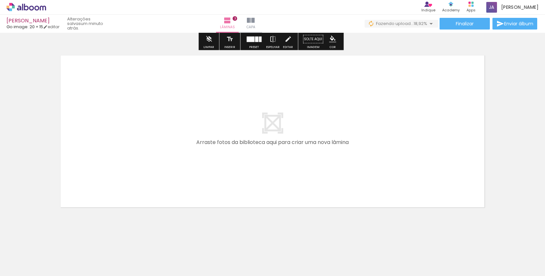
scroll to position [539, 0]
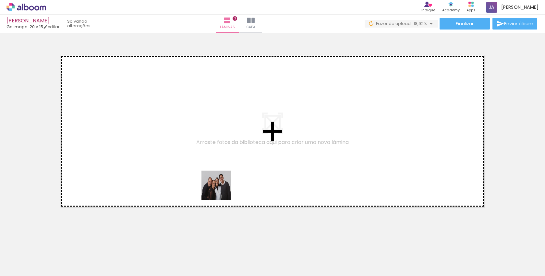
drag, startPoint x: 286, startPoint y: 262, endPoint x: 221, endPoint y: 190, distance: 96.8
click at [221, 190] on quentale-workspace at bounding box center [272, 138] width 545 height 276
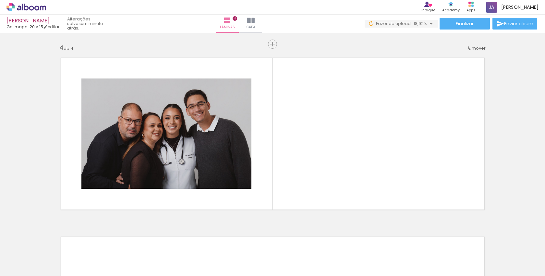
scroll to position [536, 0]
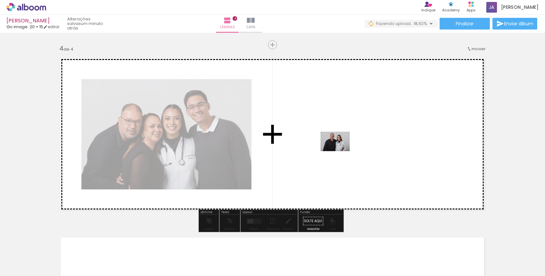
drag, startPoint x: 324, startPoint y: 258, endPoint x: 340, endPoint y: 151, distance: 108.4
click at [340, 151] on quentale-workspace at bounding box center [272, 138] width 545 height 276
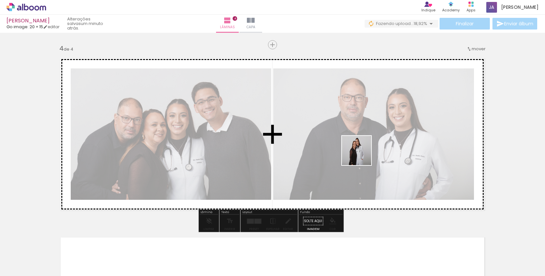
drag, startPoint x: 362, startPoint y: 260, endPoint x: 362, endPoint y: 154, distance: 106.2
click at [362, 154] on quentale-workspace at bounding box center [272, 138] width 545 height 276
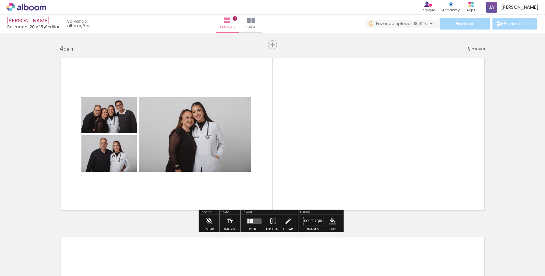
click at [251, 216] on div at bounding box center [254, 221] width 18 height 13
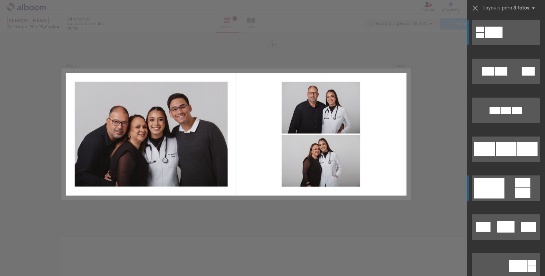
click at [509, 195] on quentale-layouter at bounding box center [506, 188] width 68 height 25
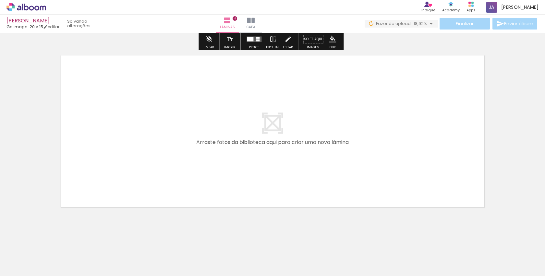
scroll to position [0, 0]
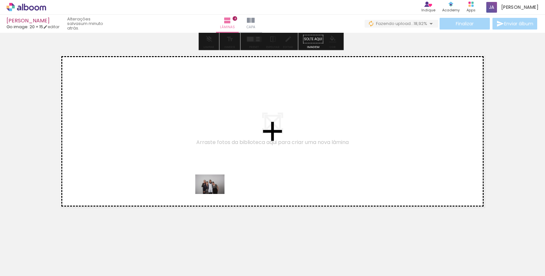
drag, startPoint x: 376, startPoint y: 260, endPoint x: 207, endPoint y: 184, distance: 184.8
click at [207, 184] on quentale-workspace at bounding box center [272, 138] width 545 height 276
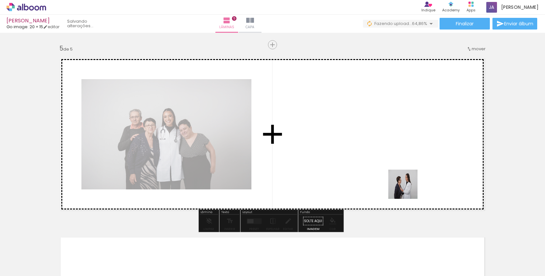
drag, startPoint x: 408, startPoint y: 257, endPoint x: 406, endPoint y: 177, distance: 80.9
click at [406, 177] on quentale-workspace at bounding box center [272, 138] width 545 height 276
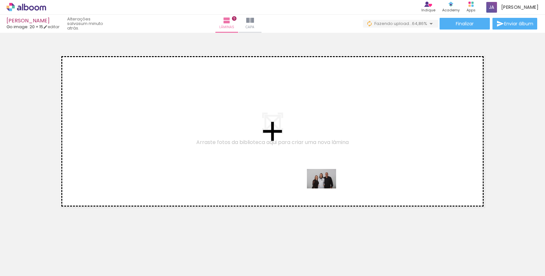
drag, startPoint x: 448, startPoint y: 252, endPoint x: 327, endPoint y: 189, distance: 136.8
click at [327, 189] on quentale-workspace at bounding box center [272, 138] width 545 height 276
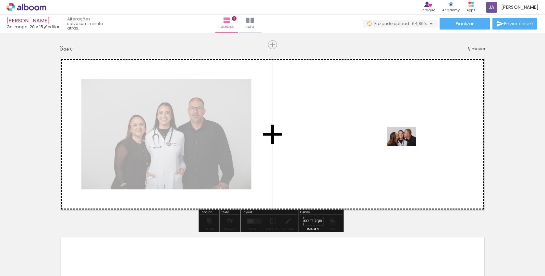
drag, startPoint x: 442, startPoint y: 266, endPoint x: 406, endPoint y: 146, distance: 124.2
click at [406, 146] on quentale-workspace at bounding box center [272, 138] width 545 height 276
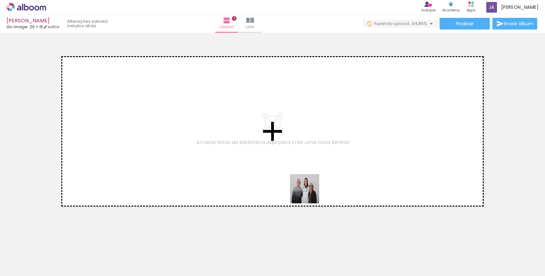
drag, startPoint x: 310, startPoint y: 256, endPoint x: 301, endPoint y: 161, distance: 95.6
click at [301, 161] on quentale-workspace at bounding box center [272, 138] width 545 height 276
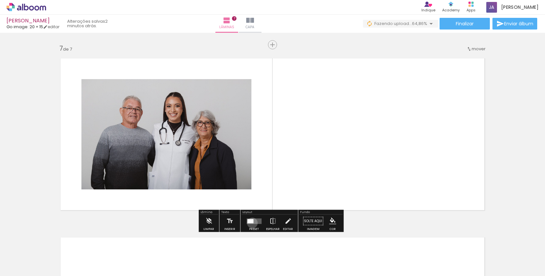
click at [251, 223] on div at bounding box center [250, 221] width 6 height 4
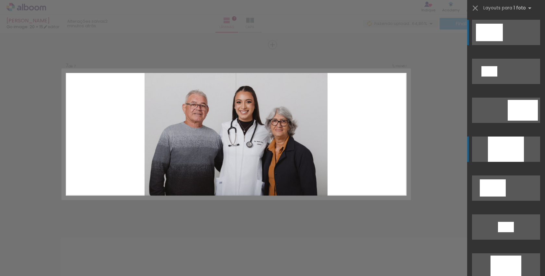
click at [519, 145] on div at bounding box center [506, 149] width 36 height 25
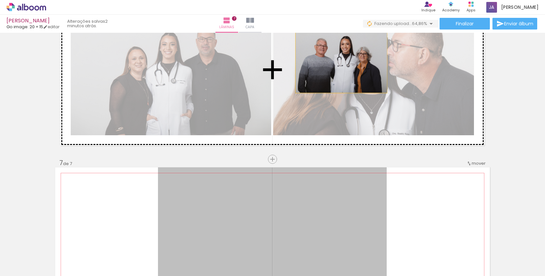
drag, startPoint x: 315, startPoint y: 206, endPoint x: 339, endPoint y: 61, distance: 147.2
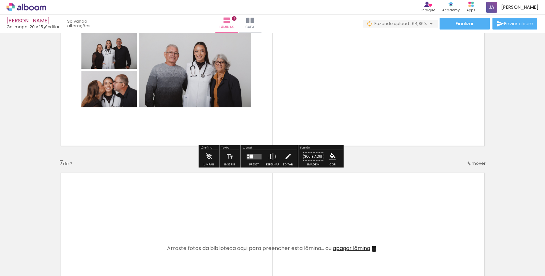
click at [253, 157] on quentale-layouter at bounding box center [254, 157] width 15 height 6
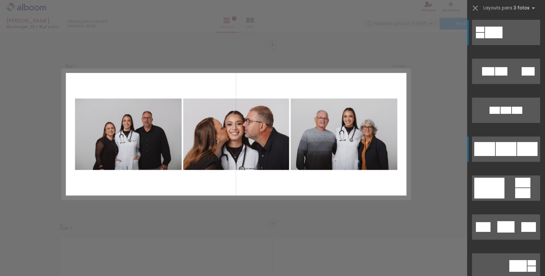
click at [518, 148] on div at bounding box center [528, 149] width 20 height 14
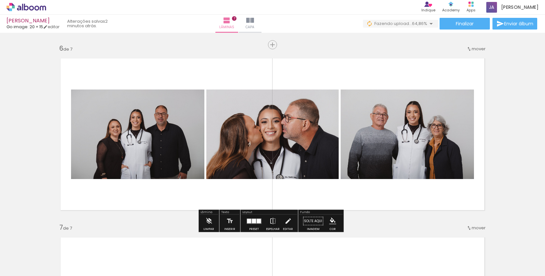
click at [255, 219] on div at bounding box center [254, 221] width 4 height 5
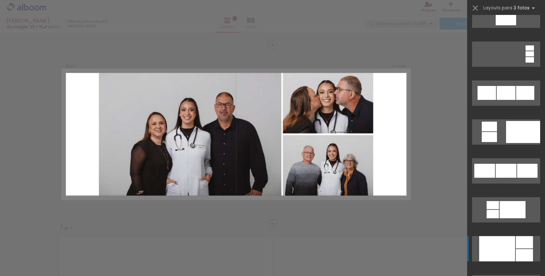
click at [516, 249] on div at bounding box center [524, 255] width 17 height 12
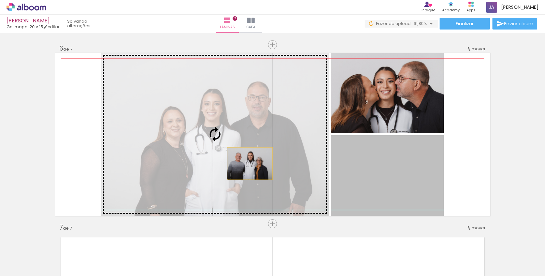
drag, startPoint x: 400, startPoint y: 191, endPoint x: 248, endPoint y: 164, distance: 154.4
click at [0, 0] on slot at bounding box center [0, 0] width 0 height 0
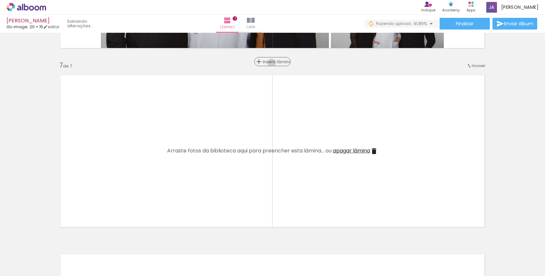
click at [269, 63] on span "Inserir lâmina" at bounding box center [275, 62] width 25 height 4
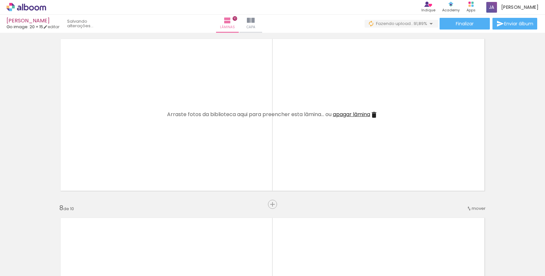
scroll to position [1065, 0]
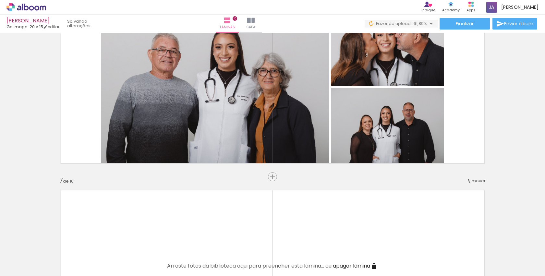
click at [306, 189] on quentale-layouter at bounding box center [272, 266] width 435 height 163
click at [306, 203] on quentale-layouter at bounding box center [272, 266] width 435 height 163
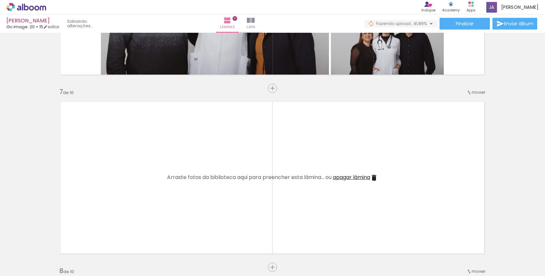
click at [377, 176] on iron-icon at bounding box center [374, 178] width 8 height 8
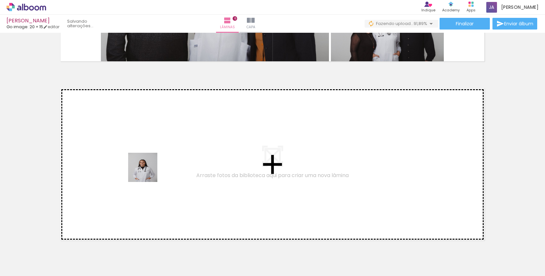
drag, startPoint x: 319, startPoint y: 266, endPoint x: 147, endPoint y: 172, distance: 196.2
click at [147, 172] on quentale-workspace at bounding box center [272, 138] width 545 height 276
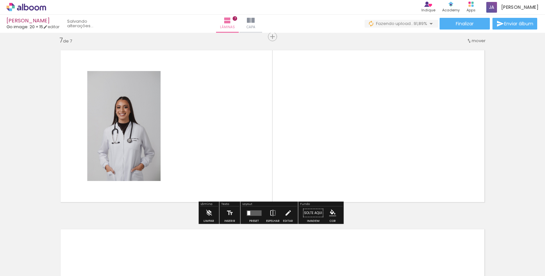
scroll to position [1090, 0]
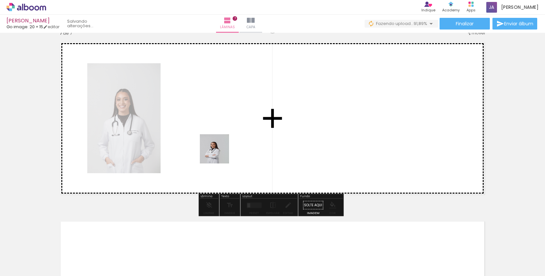
drag, startPoint x: 347, startPoint y: 261, endPoint x: 216, endPoint y: 150, distance: 171.6
click at [216, 150] on quentale-workspace at bounding box center [272, 138] width 545 height 276
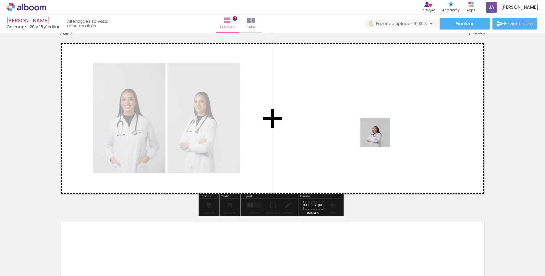
drag, startPoint x: 380, startPoint y: 263, endPoint x: 375, endPoint y: 129, distance: 134.8
click at [375, 129] on quentale-workspace at bounding box center [272, 138] width 545 height 276
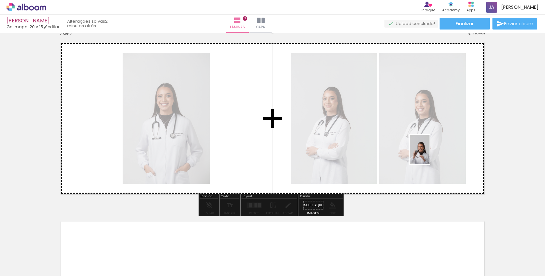
drag, startPoint x: 424, startPoint y: 260, endPoint x: 430, endPoint y: 155, distance: 105.4
click at [430, 155] on quentale-workspace at bounding box center [272, 138] width 545 height 276
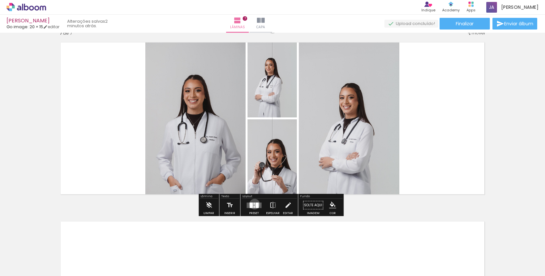
click at [254, 204] on div at bounding box center [254, 204] width 1 height 2
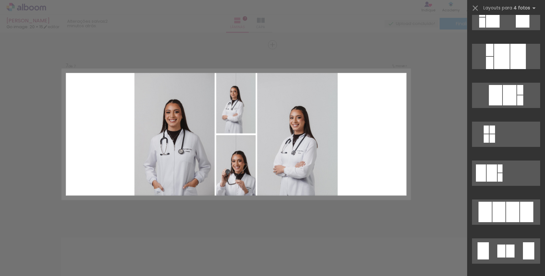
scroll to position [296, 0]
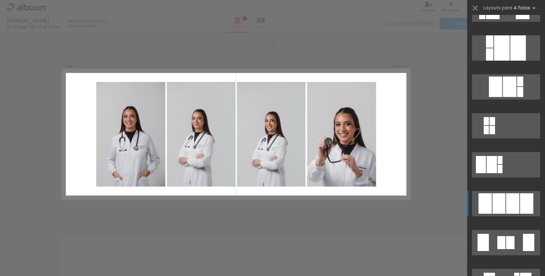
click at [494, 204] on div at bounding box center [499, 204] width 13 height 20
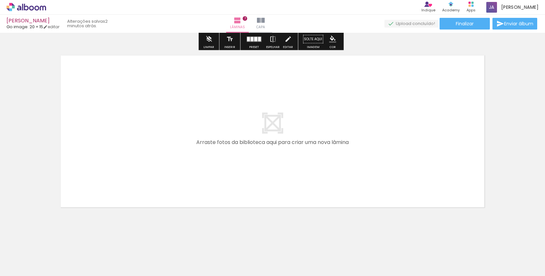
scroll to position [1256, 0]
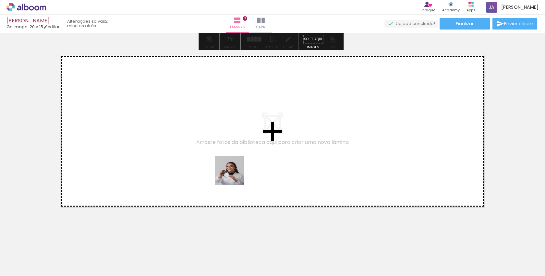
drag, startPoint x: 461, startPoint y: 262, endPoint x: 201, endPoint y: 156, distance: 280.7
click at [201, 156] on quentale-workspace at bounding box center [272, 138] width 545 height 276
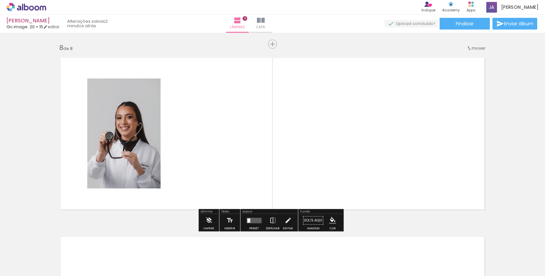
scroll to position [1253, 0]
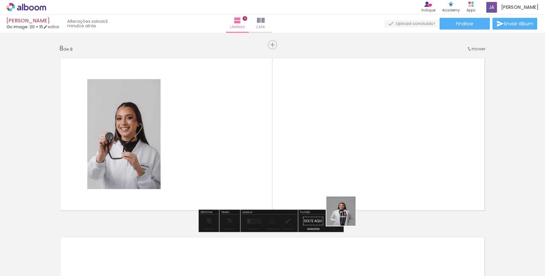
drag, startPoint x: 529, startPoint y: 269, endPoint x: 297, endPoint y: 202, distance: 241.4
click at [297, 202] on quentale-workspace at bounding box center [272, 138] width 545 height 276
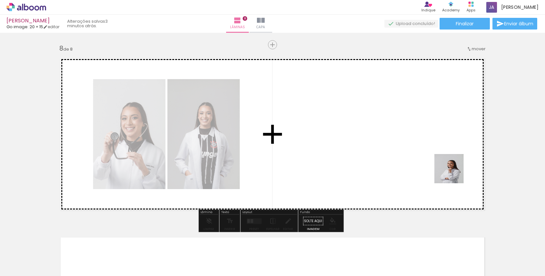
drag, startPoint x: 489, startPoint y: 259, endPoint x: 444, endPoint y: 147, distance: 121.5
click at [444, 147] on quentale-workspace at bounding box center [272, 138] width 545 height 276
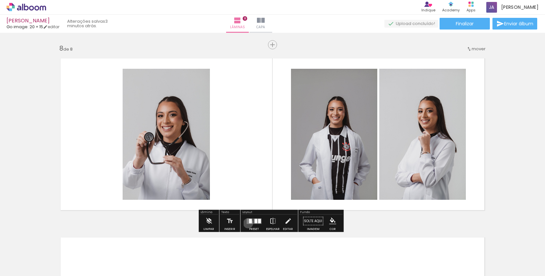
click at [247, 223] on quentale-layouter at bounding box center [254, 222] width 15 height 6
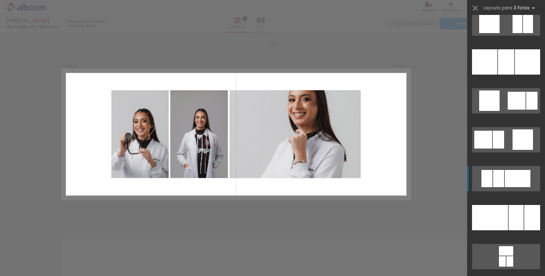
scroll to position [947, 0]
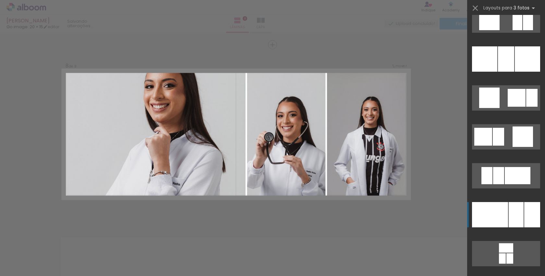
click at [505, 220] on div at bounding box center [490, 214] width 36 height 25
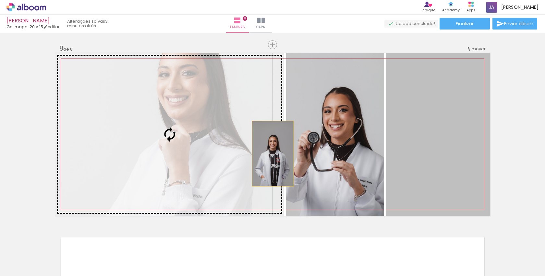
drag, startPoint x: 434, startPoint y: 154, endPoint x: 208, endPoint y: 153, distance: 225.7
click at [0, 0] on slot at bounding box center [0, 0] width 0 height 0
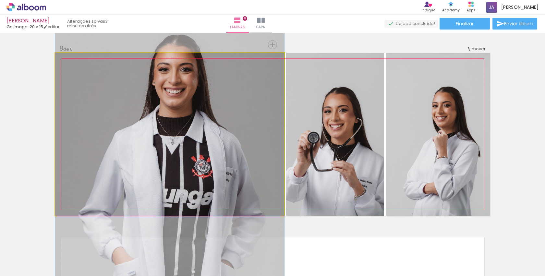
click at [209, 133] on quentale-photo at bounding box center [169, 134] width 229 height 163
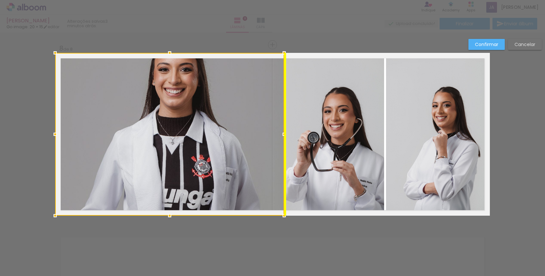
drag, startPoint x: 213, startPoint y: 104, endPoint x: 213, endPoint y: 133, distance: 29.5
click at [213, 133] on div at bounding box center [169, 134] width 229 height 163
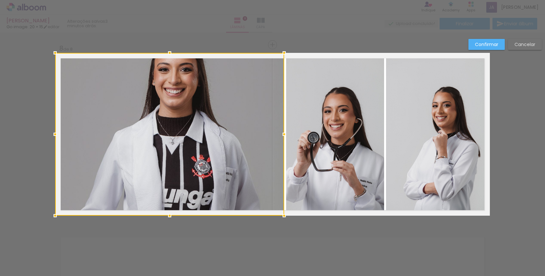
click at [486, 48] on paper-button "Confirmar" at bounding box center [487, 44] width 36 height 11
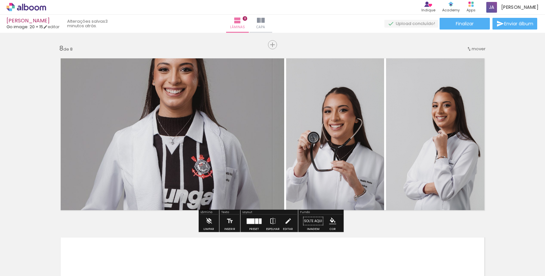
click at [201, 132] on quentale-photo at bounding box center [169, 134] width 229 height 163
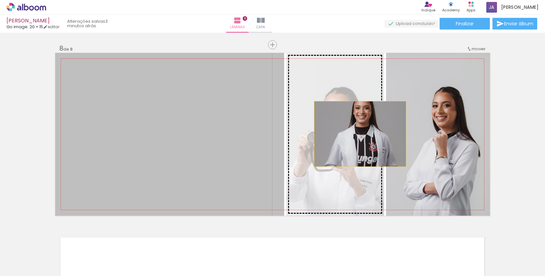
drag, startPoint x: 197, startPoint y: 132, endPoint x: 358, endPoint y: 134, distance: 161.1
click at [0, 0] on slot at bounding box center [0, 0] width 0 height 0
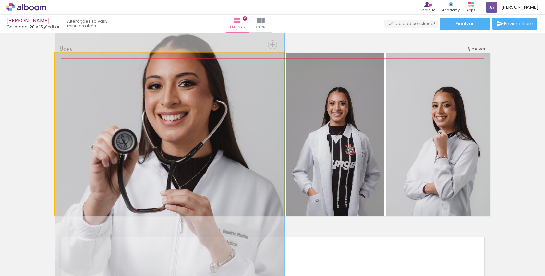
click at [198, 140] on quentale-photo at bounding box center [169, 134] width 229 height 163
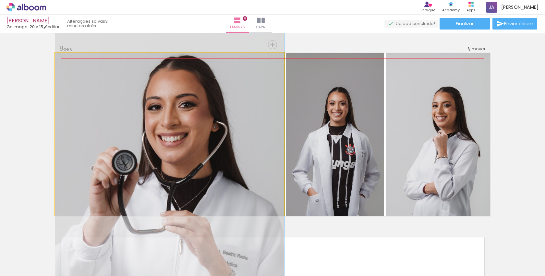
drag, startPoint x: 197, startPoint y: 119, endPoint x: 197, endPoint y: 139, distance: 20.5
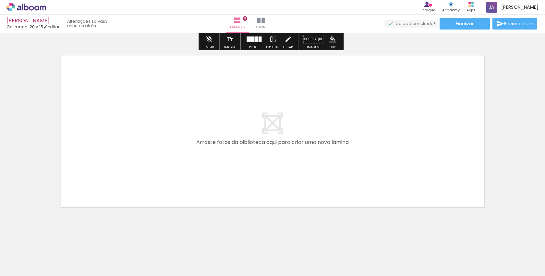
scroll to position [1435, 0]
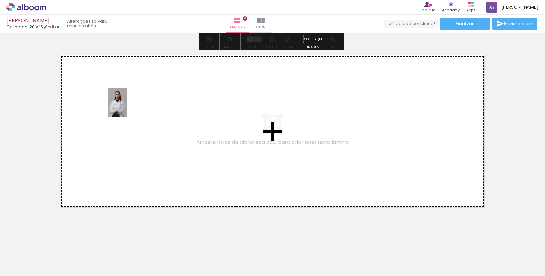
click at [127, 107] on quentale-workspace at bounding box center [272, 138] width 545 height 276
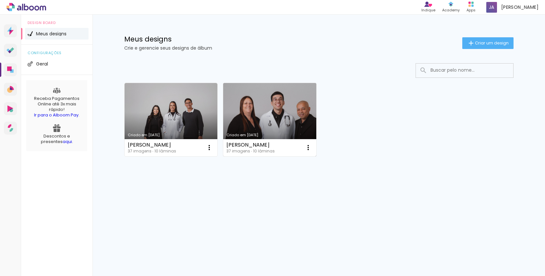
click at [275, 103] on link "Criado em [DATE]" at bounding box center [269, 119] width 93 height 73
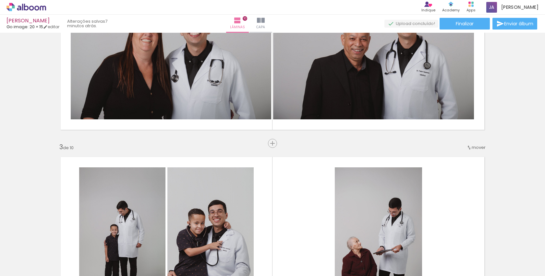
scroll to position [206, 0]
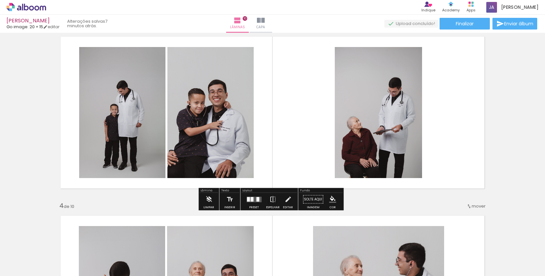
scroll to position [466, 0]
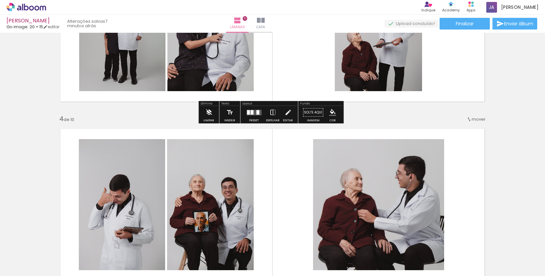
click at [207, 112] on iron-icon at bounding box center [209, 112] width 7 height 13
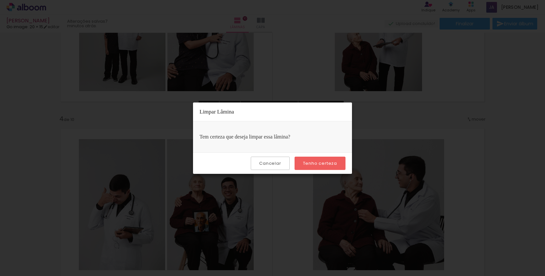
click at [0, 0] on slot "Tenho certeza" at bounding box center [0, 0] width 0 height 0
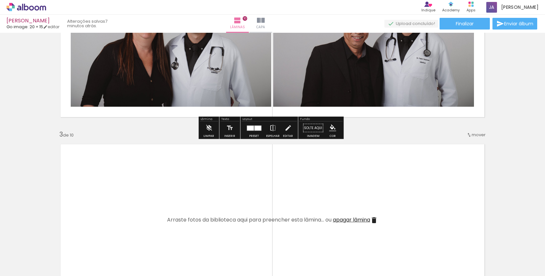
scroll to position [294, 0]
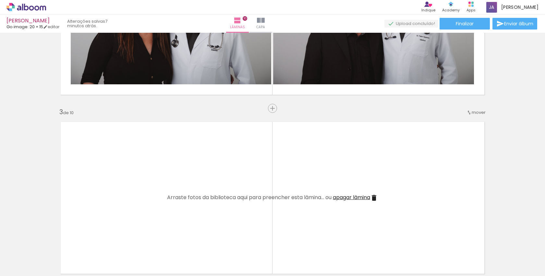
click at [370, 199] on span "apagar lâmina" at bounding box center [351, 197] width 37 height 7
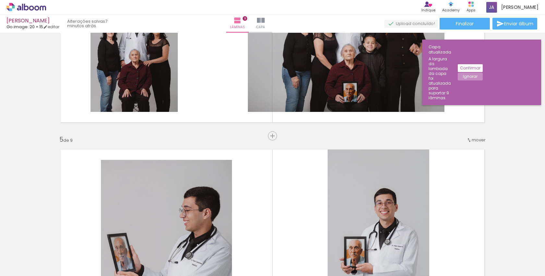
scroll to position [726, 0]
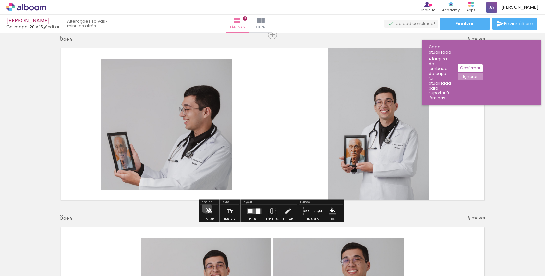
click at [206, 208] on iron-icon at bounding box center [209, 211] width 7 height 13
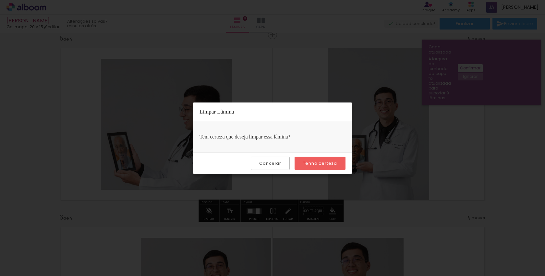
click at [0, 0] on slot "Tenho certeza" at bounding box center [0, 0] width 0 height 0
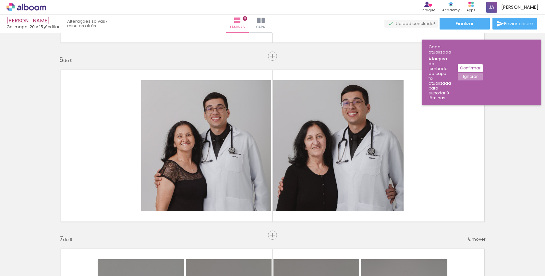
scroll to position [889, 0]
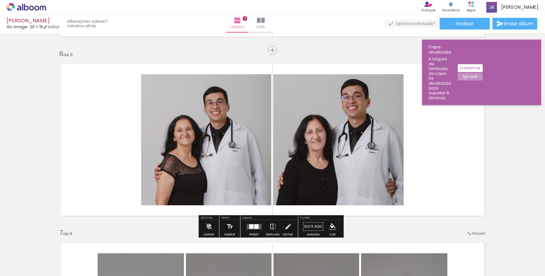
click at [40, 8] on icon at bounding box center [43, 8] width 6 height 5
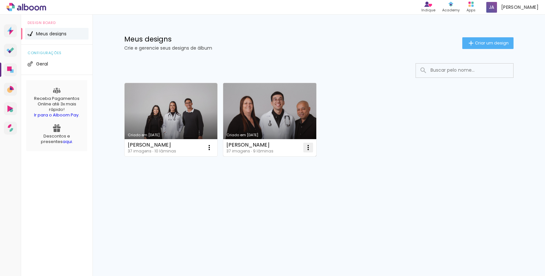
click at [308, 144] on iron-icon at bounding box center [309, 148] width 8 height 8
click at [300, 194] on paper-item "Excluir" at bounding box center [283, 190] width 64 height 13
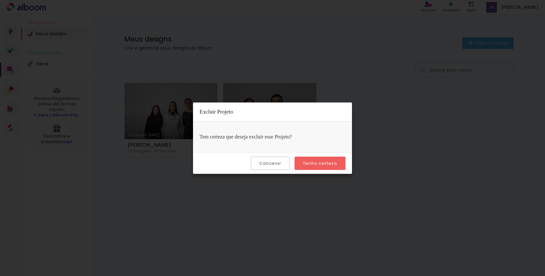
click at [0, 0] on slot "Tenho certeza" at bounding box center [0, 0] width 0 height 0
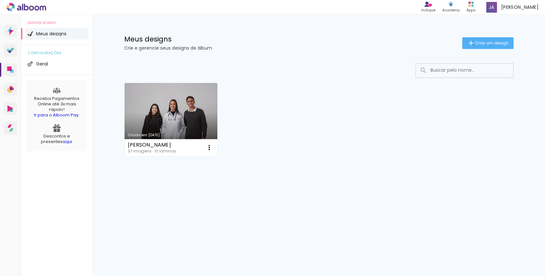
click at [182, 119] on link "Criado em [DATE]" at bounding box center [171, 119] width 93 height 73
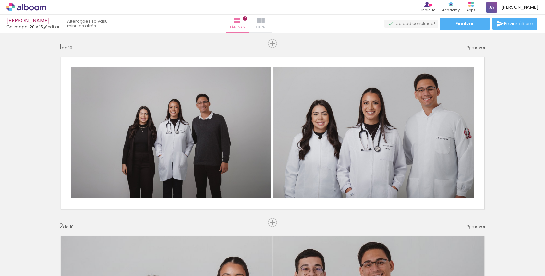
click at [272, 20] on paper-button "Capa" at bounding box center [261, 24] width 23 height 18
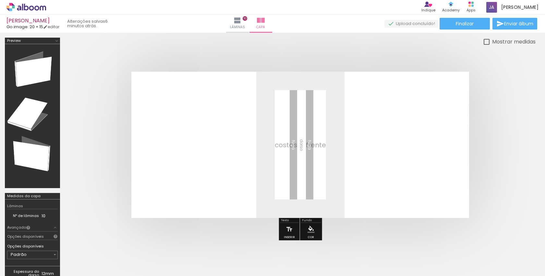
click at [18, 268] on span "Adicionar Fotos" at bounding box center [22, 267] width 19 height 7
click at [0, 0] on input "file" at bounding box center [0, 0] width 0 height 0
click at [18, 268] on span "Adicionar Fotos" at bounding box center [22, 267] width 19 height 7
click at [0, 0] on input "file" at bounding box center [0, 0] width 0 height 0
click at [24, 266] on span "Adicionar Fotos" at bounding box center [22, 267] width 19 height 7
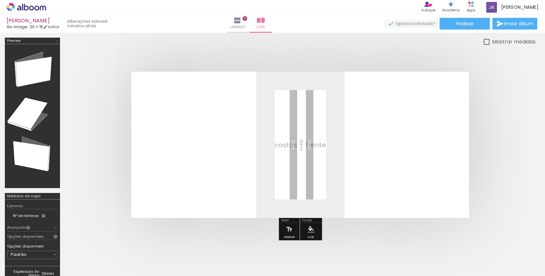
click at [0, 0] on input "file" at bounding box center [0, 0] width 0 height 0
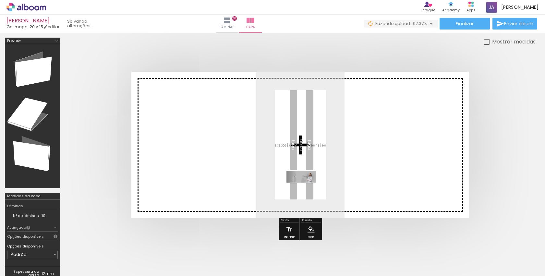
drag, startPoint x: 532, startPoint y: 253, endPoint x: 306, endPoint y: 191, distance: 234.5
click at [306, 191] on quentale-workspace at bounding box center [272, 138] width 545 height 276
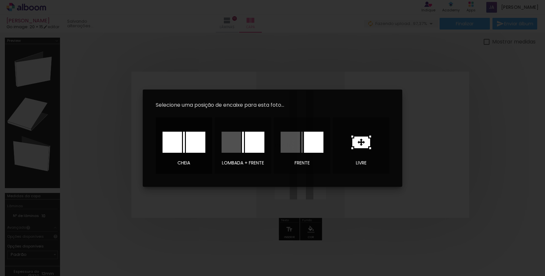
click at [183, 146] on div at bounding box center [184, 142] width 2 height 21
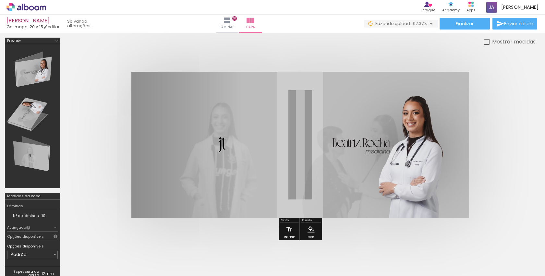
click at [491, 137] on quentale-cover at bounding box center [300, 145] width 419 height 146
click at [487, 43] on div at bounding box center [487, 42] width 6 height 6
type paper-checkbox "on"
click at [483, 41] on div "Mostrar medidas" at bounding box center [300, 42] width 471 height 8
click at [485, 43] on div at bounding box center [487, 42] width 6 height 6
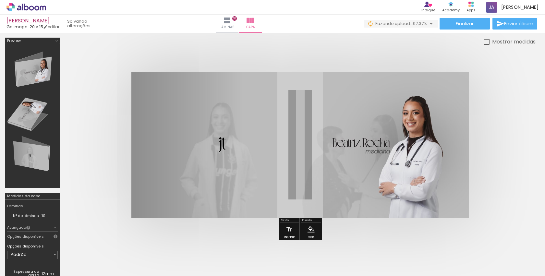
scroll to position [0, 43]
click at [406, 22] on span "Fazendo upload..." at bounding box center [395, 23] width 38 height 6
click at [409, 21] on span "Fazendo upload..." at bounding box center [395, 23] width 38 height 6
click at [469, 28] on paper-button "Finalizar" at bounding box center [465, 24] width 50 height 12
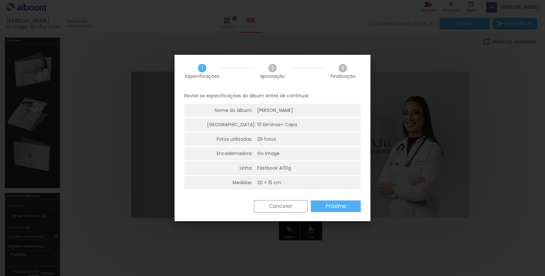
scroll to position [0, 0]
click at [0, 0] on slot "Próximo" at bounding box center [0, 0] width 0 height 0
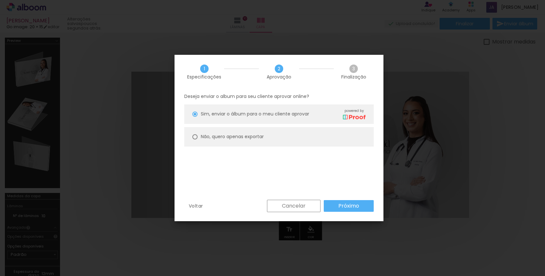
click at [0, 0] on slot "Não, quero apenas exportar" at bounding box center [0, 0] width 0 height 0
type paper-radio-button "on"
click at [262, 118] on div "Sim, enviar o álbum para o meu cliente aprovar powered by" at bounding box center [283, 113] width 165 height 11
type paper-radio-button "on"
click at [0, 0] on slot "Próximo" at bounding box center [0, 0] width 0 height 0
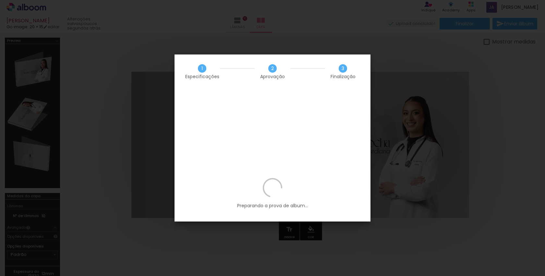
click at [479, 116] on iron-overlay-backdrop at bounding box center [272, 138] width 545 height 276
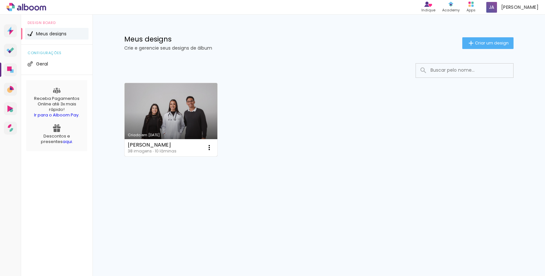
click at [181, 115] on link "Criado em [DATE]" at bounding box center [171, 119] width 93 height 73
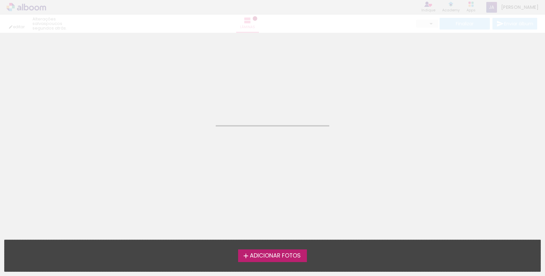
type input "JPG"
type input "Alta, 300 DPI"
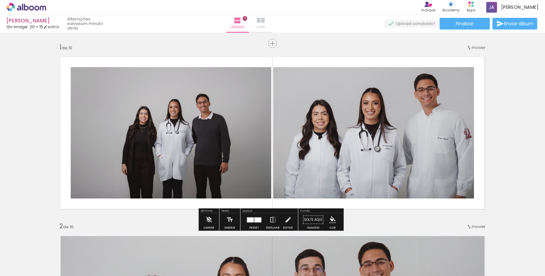
click at [265, 19] on iron-icon at bounding box center [261, 21] width 8 height 8
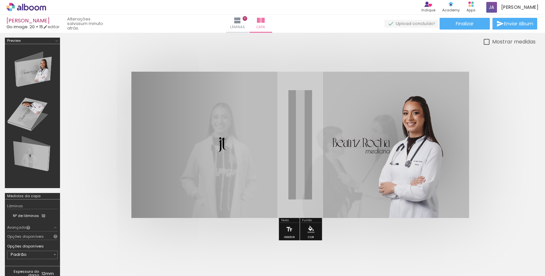
click at [26, 76] on div at bounding box center [32, 116] width 51 height 140
click at [472, 26] on paper-button "Finalizar" at bounding box center [465, 24] width 50 height 12
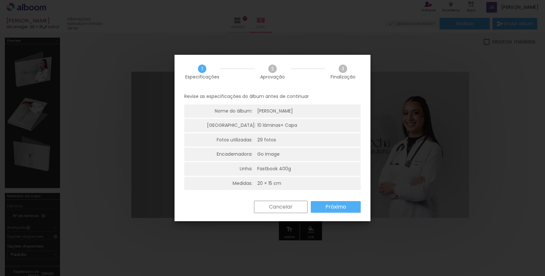
click at [0, 0] on slot "Próximo" at bounding box center [0, 0] width 0 height 0
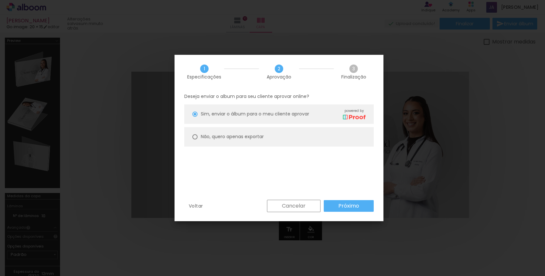
click at [0, 0] on slot "Não, quero apenas exportar" at bounding box center [0, 0] width 0 height 0
type paper-radio-button "on"
click at [0, 0] on slot "Próximo" at bounding box center [0, 0] width 0 height 0
type input "Alta, 300 DPI"
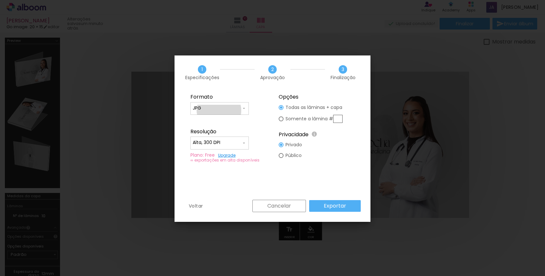
click at [219, 110] on input "JPG" at bounding box center [217, 108] width 49 height 6
click at [339, 173] on div "Formato JPG PDF Resolução Alta, 300 DPI Baixa Plano: Free Upgrade ∞ exportações…" at bounding box center [273, 145] width 196 height 110
click at [229, 154] on link "Upgrade" at bounding box center [227, 156] width 18 height 6
click at [0, 0] on slot "Exportar" at bounding box center [0, 0] width 0 height 0
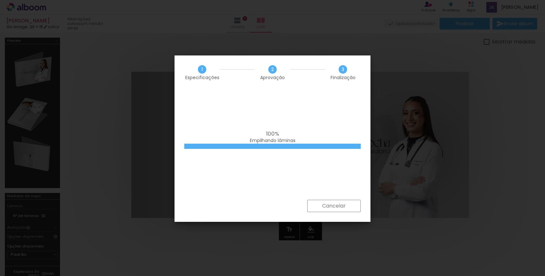
click at [308, 128] on div "100% Empilhando lâminas" at bounding box center [273, 145] width 196 height 110
click at [331, 202] on paper-button "Cancelar" at bounding box center [334, 206] width 54 height 12
click at [331, 202] on body "link( href="../../bower_components/polymer/polymer.html" rel="import" ) picture…" at bounding box center [272, 138] width 545 height 276
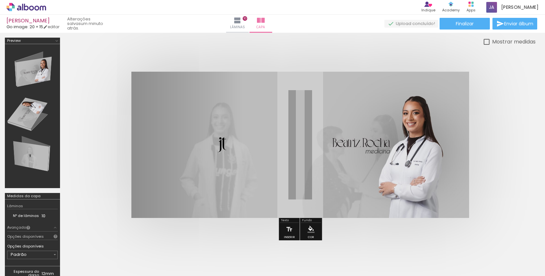
click at [331, 202] on quentale-photo at bounding box center [300, 145] width 338 height 146
click at [456, 26] on span "Finalizar" at bounding box center [465, 23] width 18 height 5
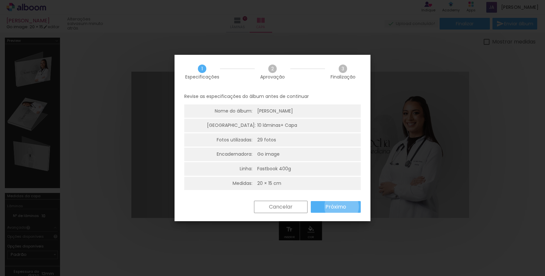
click at [0, 0] on slot "Próximo" at bounding box center [0, 0] width 0 height 0
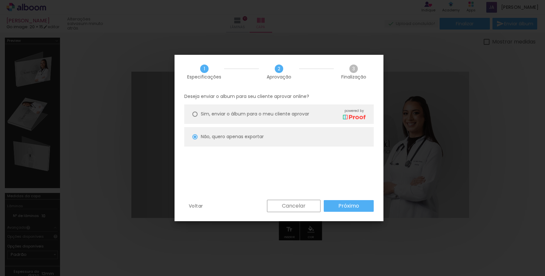
click at [339, 201] on paper-button "Próximo" at bounding box center [349, 206] width 50 height 12
type input "Alta, 300 DPI"
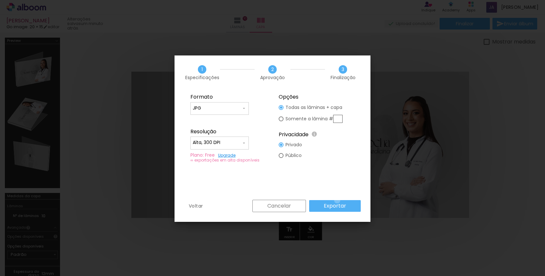
click at [339, 201] on paper-button "Exportar" at bounding box center [335, 206] width 52 height 12
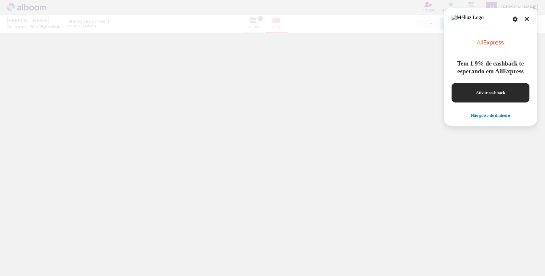
click at [525, 15] on div at bounding box center [526, 18] width 8 height 10
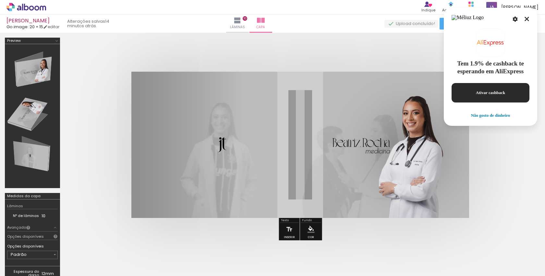
click at [528, 19] on icon at bounding box center [527, 19] width 5 height 7
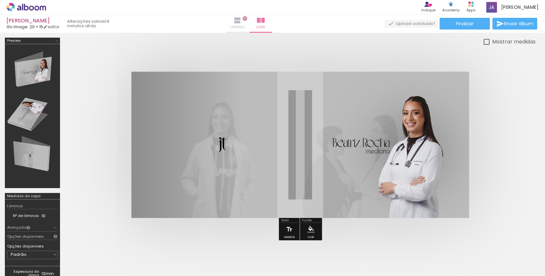
click at [245, 28] on span "Lâminas" at bounding box center [237, 27] width 15 height 6
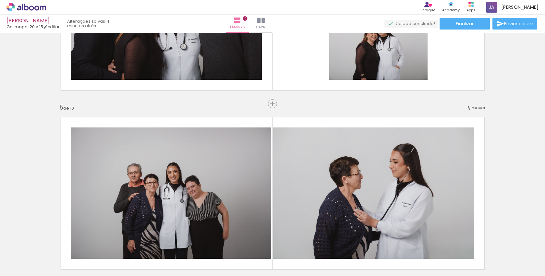
scroll to position [741, 0]
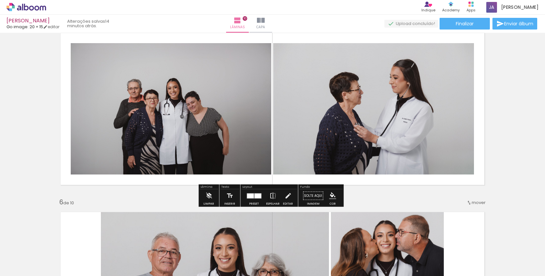
click at [410, 19] on div "Finalizar Enviar álbum" at bounding box center [462, 24] width 154 height 12
click at [406, 25] on quentale-upload-monitor at bounding box center [412, 24] width 54 height 8
click at [408, 18] on div "Finalizar Enviar álbum" at bounding box center [462, 24] width 154 height 12
click at [408, 19] on div "Finalizar Enviar álbum" at bounding box center [462, 24] width 154 height 12
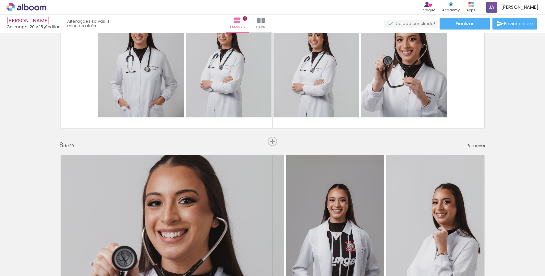
scroll to position [1157, 0]
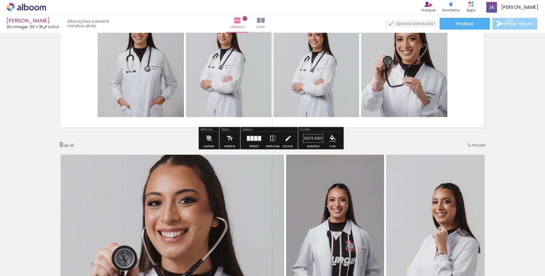
click at [508, 20] on paper-button "Enviar álbum" at bounding box center [515, 24] width 45 height 12
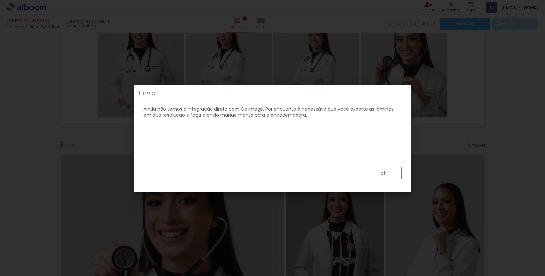
click at [391, 173] on paper-button "ok" at bounding box center [384, 173] width 36 height 12
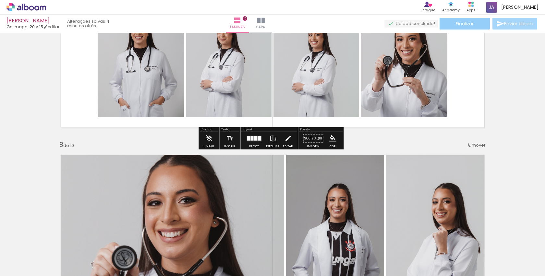
click at [473, 26] on paper-button "Finalizar" at bounding box center [465, 24] width 50 height 12
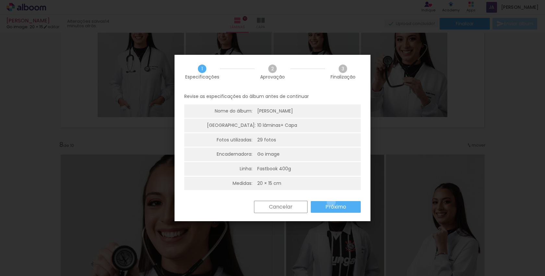
click at [331, 201] on paper-button "Próximo" at bounding box center [336, 207] width 50 height 12
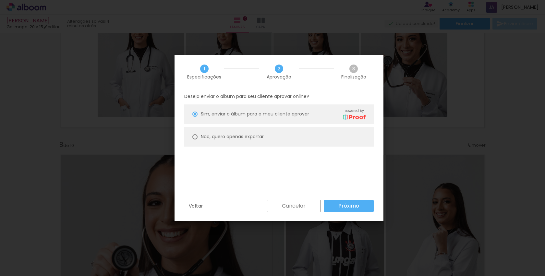
click at [287, 142] on paper-radio-button "Não, quero apenas exportar" at bounding box center [279, 136] width 190 height 19
type paper-radio-button "on"
click at [353, 198] on div "Deseja enviar o album para seu cliente aprovar online? [PERSON_NAME], enviar o …" at bounding box center [279, 144] width 209 height 111
click at [0, 0] on slot "Próximo" at bounding box center [0, 0] width 0 height 0
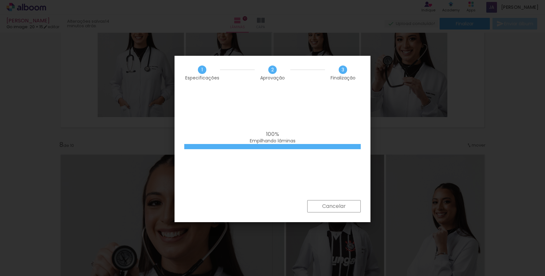
click at [0, 0] on slot "Cancelar" at bounding box center [0, 0] width 0 height 0
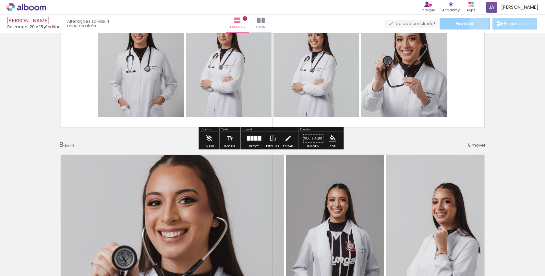
click at [477, 24] on paper-button "Finalizar" at bounding box center [465, 24] width 50 height 12
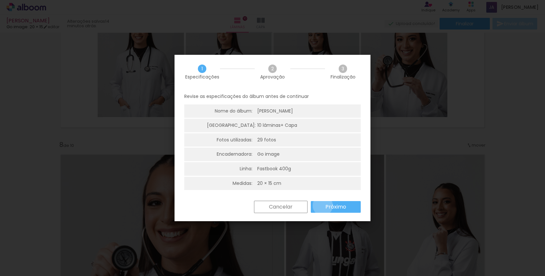
click at [323, 205] on paper-button "Próximo" at bounding box center [336, 207] width 50 height 12
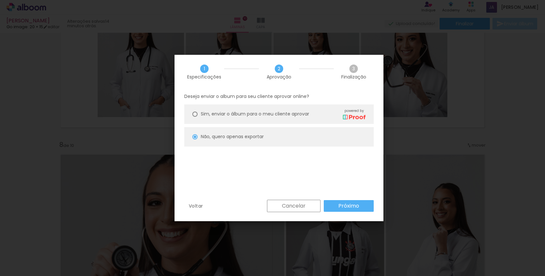
click at [254, 111] on span "Sim, enviar o álbum para o meu cliente aprovar" at bounding box center [255, 114] width 108 height 7
type paper-radio-button "on"
click at [346, 200] on paper-button "Próximo" at bounding box center [349, 206] width 50 height 12
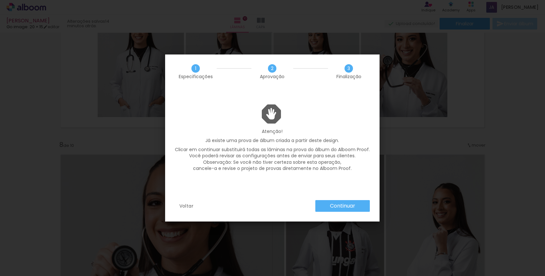
click at [0, 0] on slot "Continuar" at bounding box center [0, 0] width 0 height 0
